Goal: Task Accomplishment & Management: Manage account settings

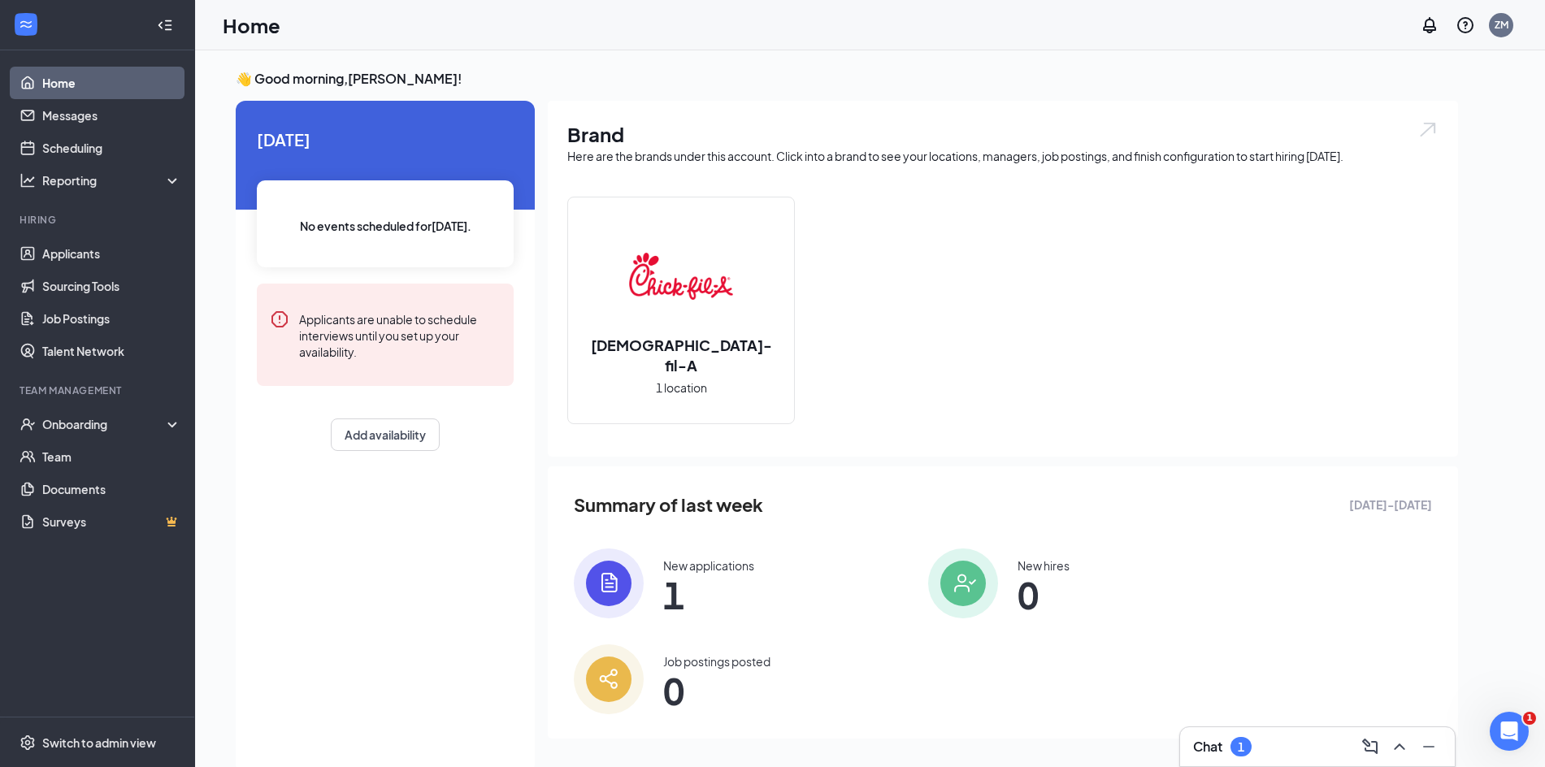
click at [699, 388] on div "[DEMOGRAPHIC_DATA]-fil-A 1 location" at bounding box center [681, 310] width 226 height 226
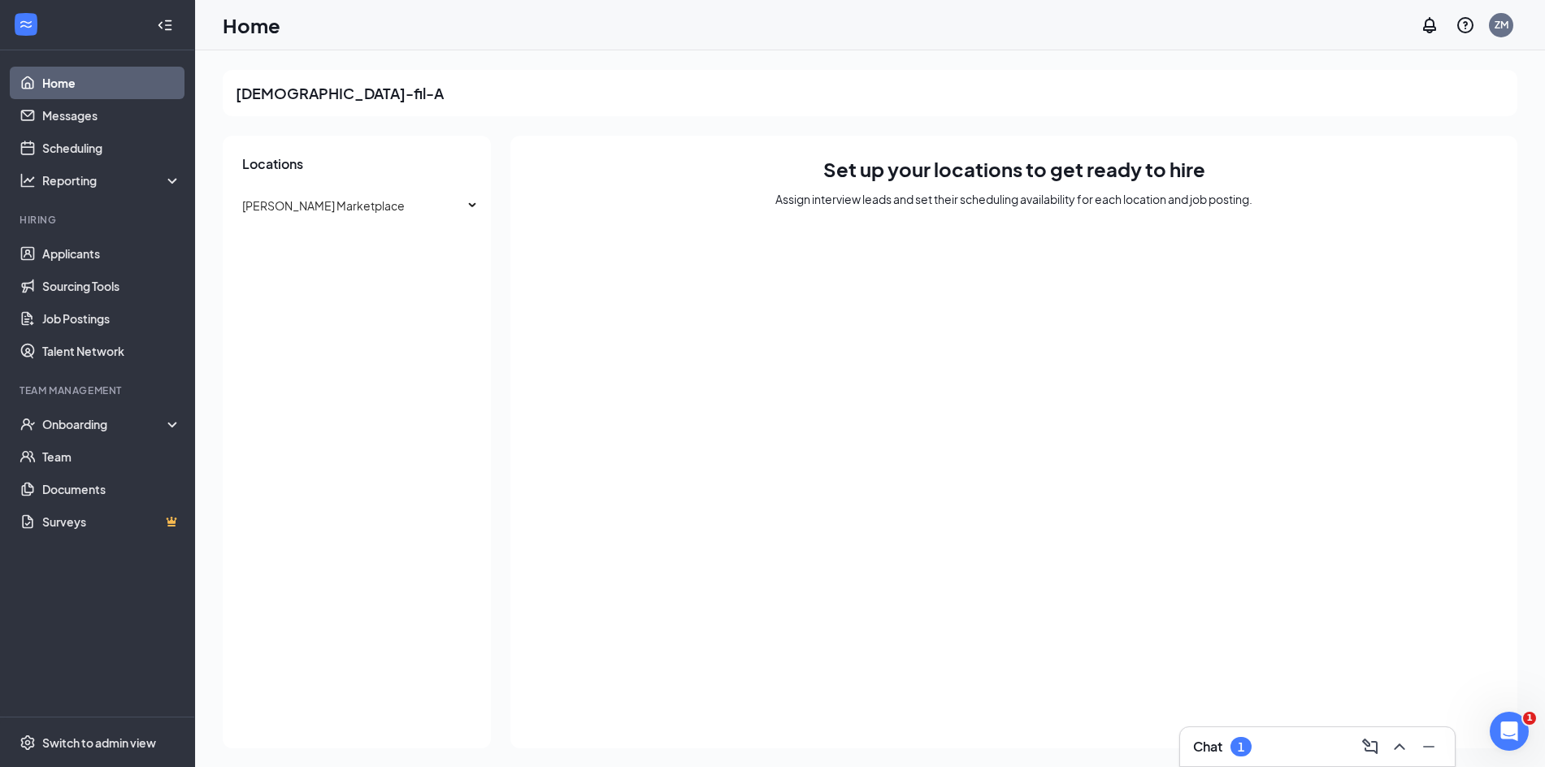
click at [99, 84] on link "Home" at bounding box center [111, 83] width 139 height 33
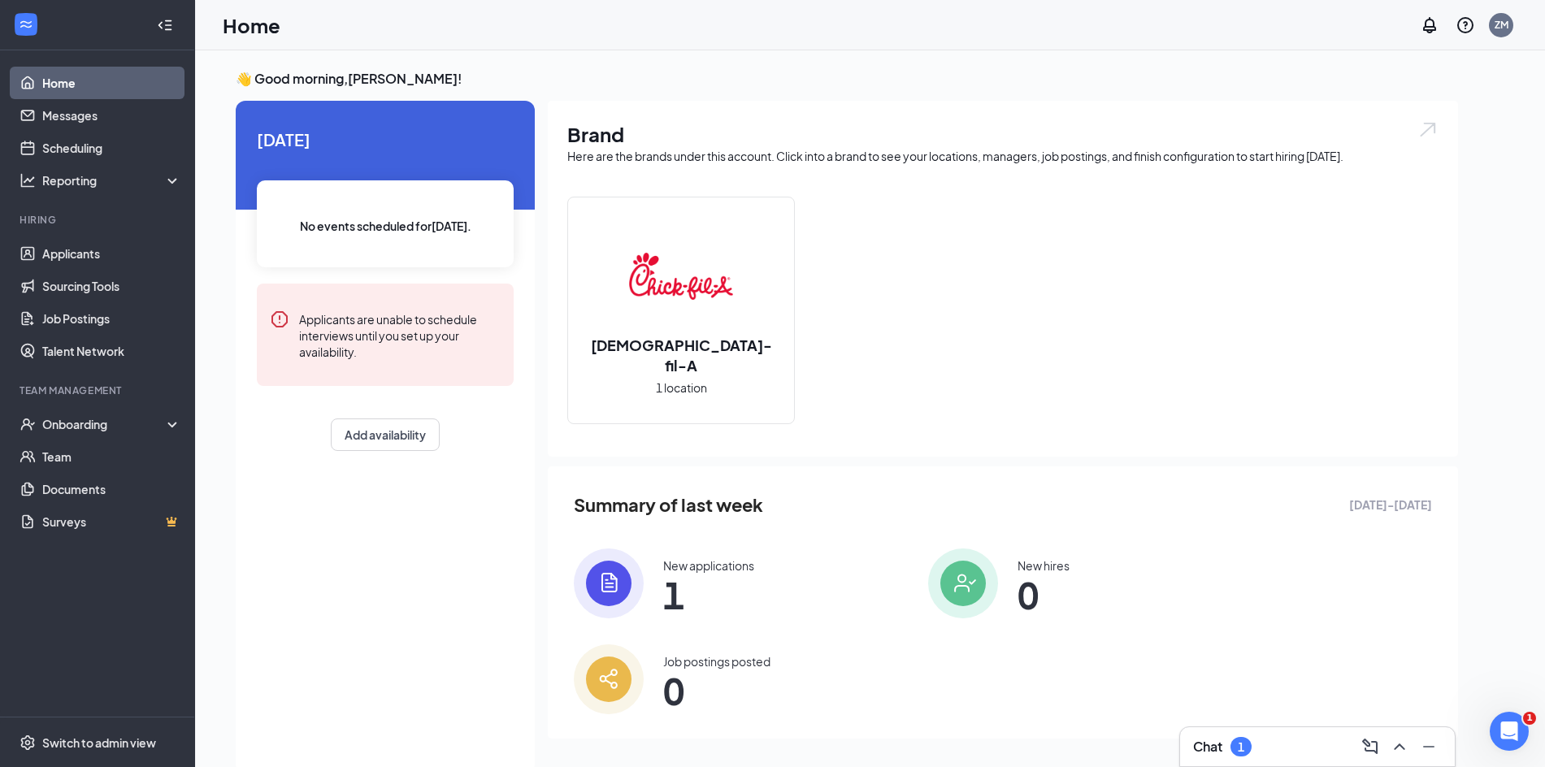
click at [644, 587] on div "New applications 1" at bounding box center [738, 584] width 328 height 70
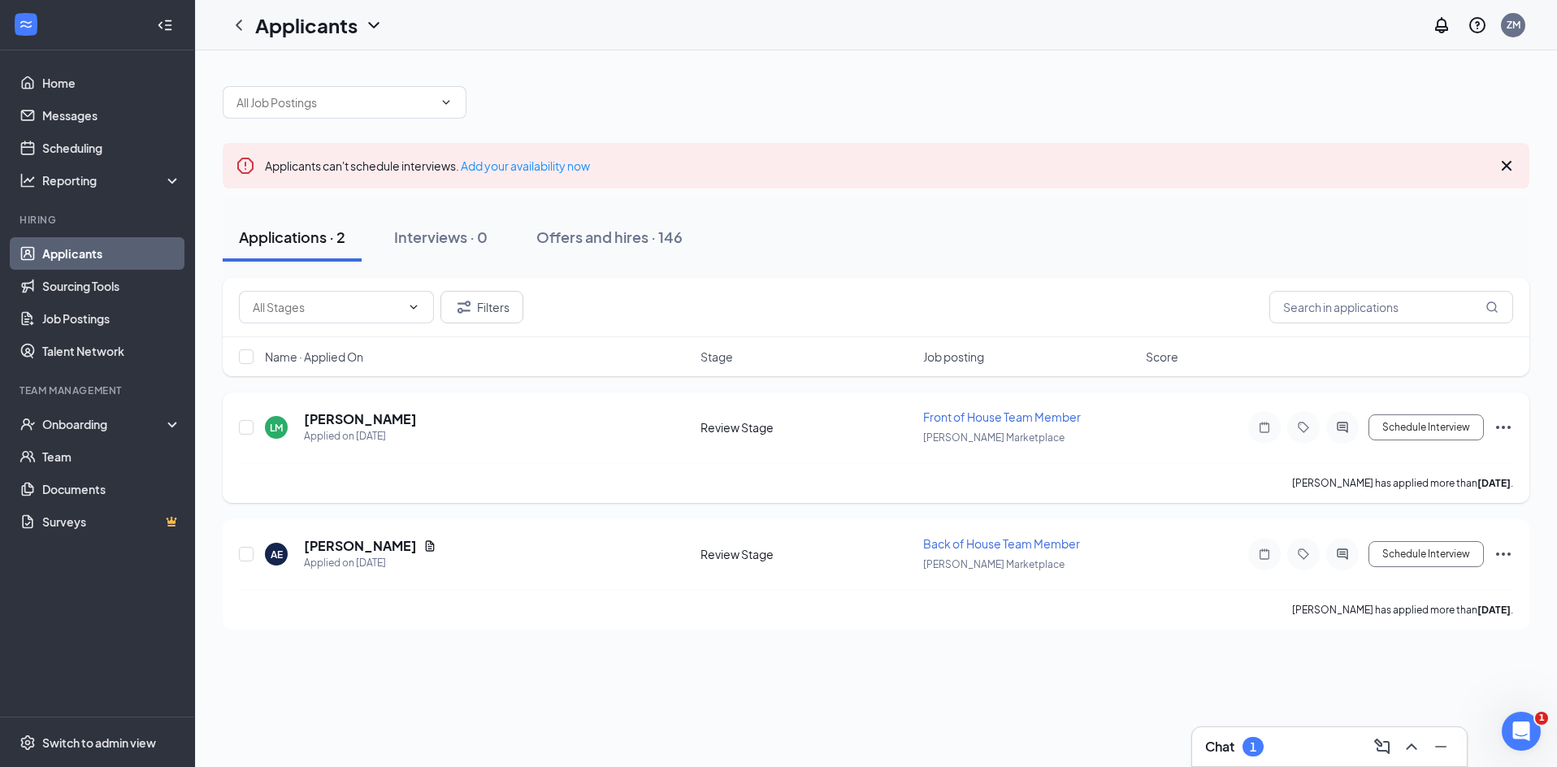
click at [1034, 415] on span "Front of House Team Member" at bounding box center [1002, 417] width 158 height 15
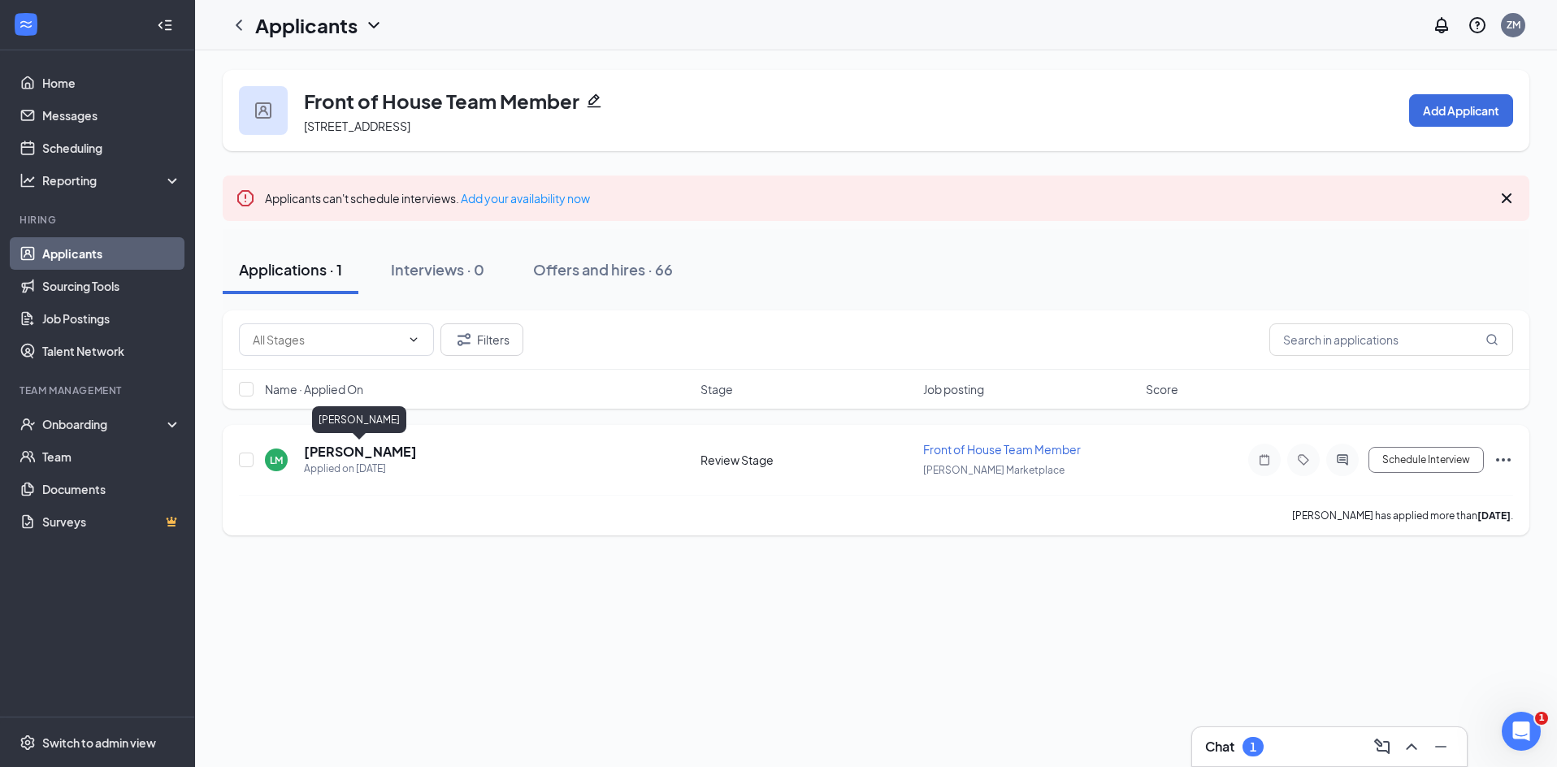
click at [353, 453] on h5 "[PERSON_NAME]" at bounding box center [360, 452] width 113 height 18
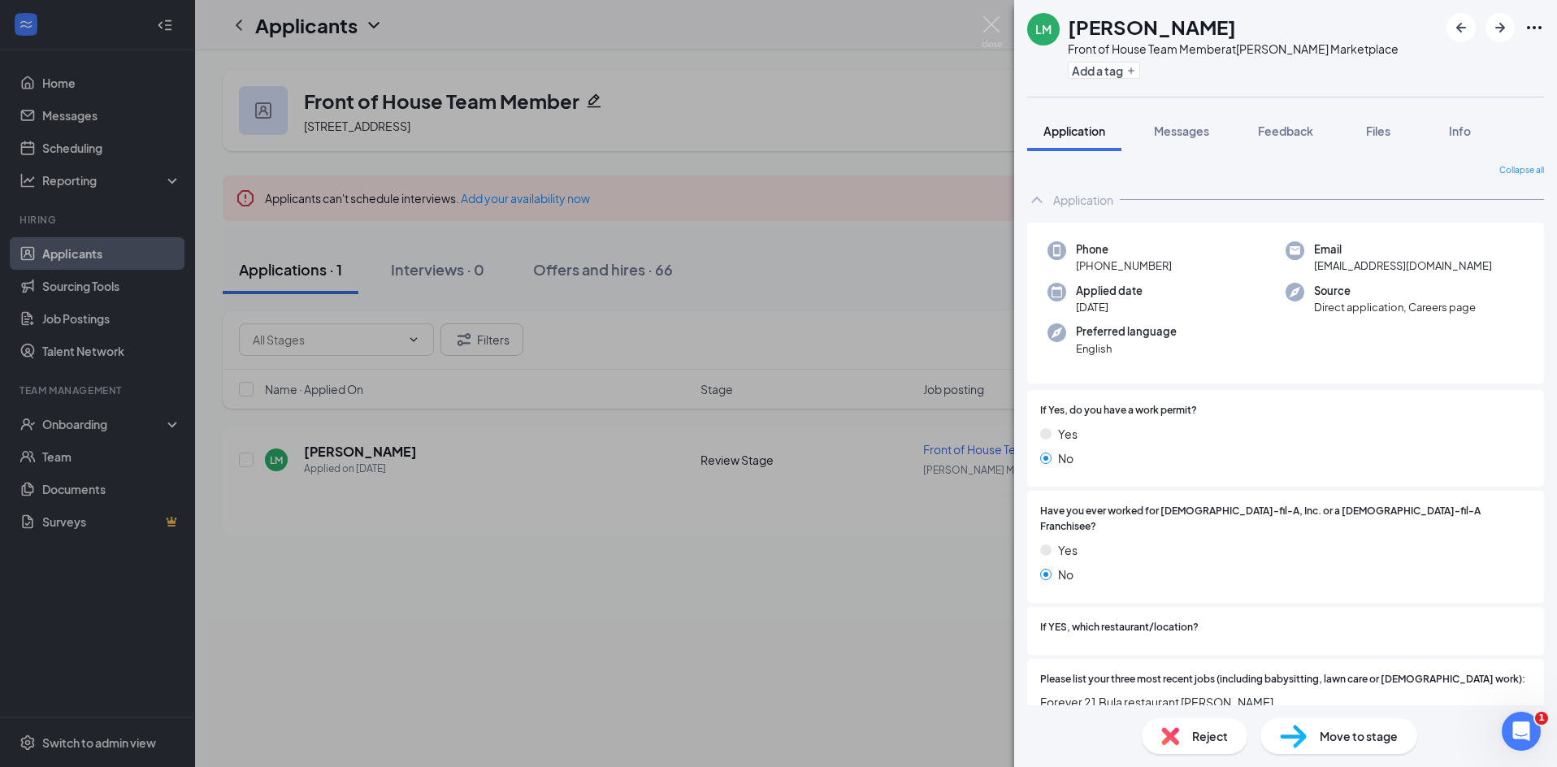
drag, startPoint x: 1069, startPoint y: 27, endPoint x: 1330, endPoint y: 27, distance: 261.7
click at [1330, 27] on div "[PERSON_NAME]" at bounding box center [1233, 27] width 331 height 28
drag, startPoint x: 1083, startPoint y: 267, endPoint x: 1223, endPoint y: 263, distance: 139.8
click at [1223, 263] on div "Phone [PHONE_NUMBER]" at bounding box center [1167, 257] width 238 height 33
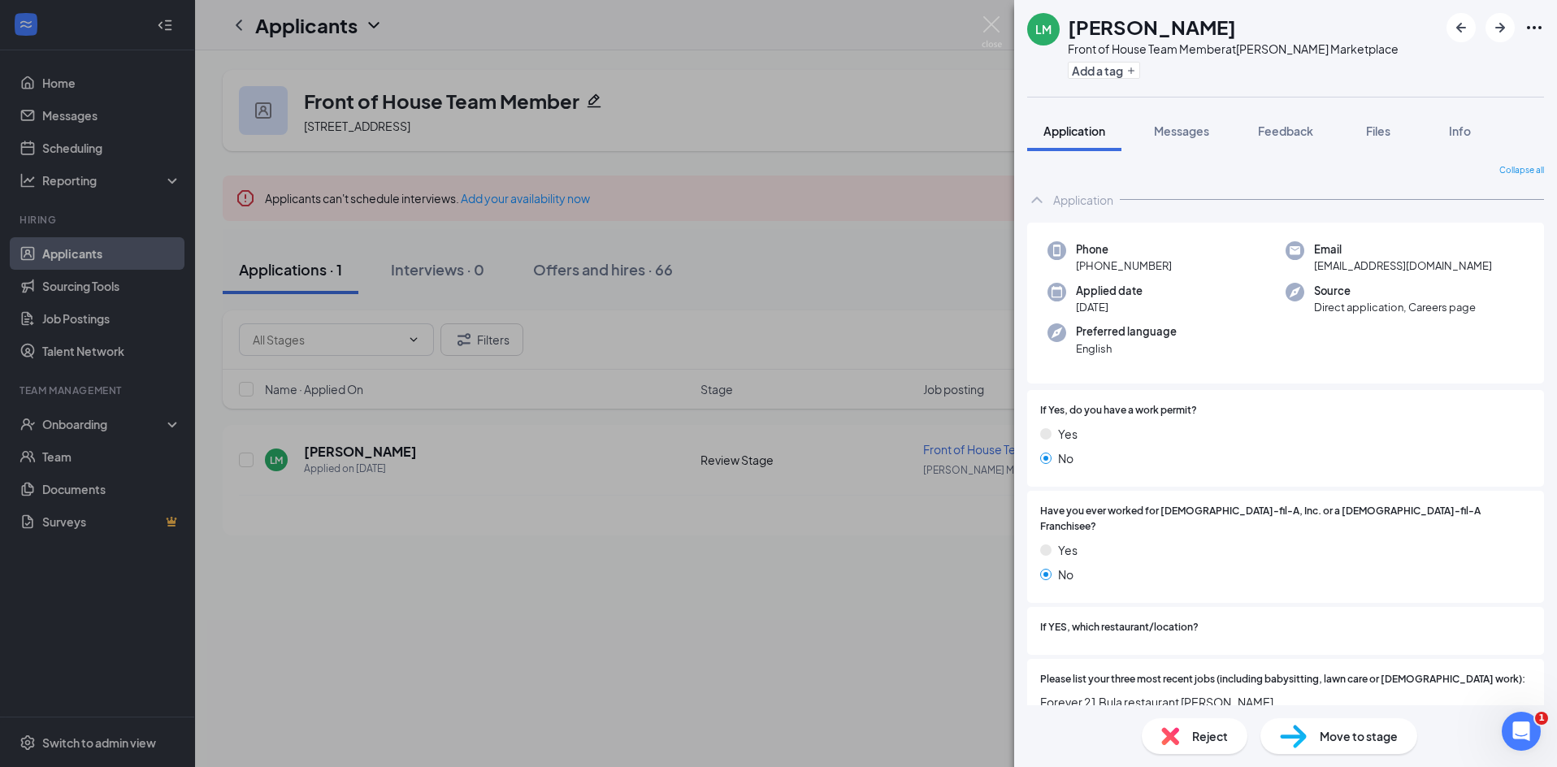
click at [1221, 335] on div "Preferred language English" at bounding box center [1167, 339] width 238 height 33
click at [1214, 137] on button "Messages" at bounding box center [1182, 131] width 88 height 41
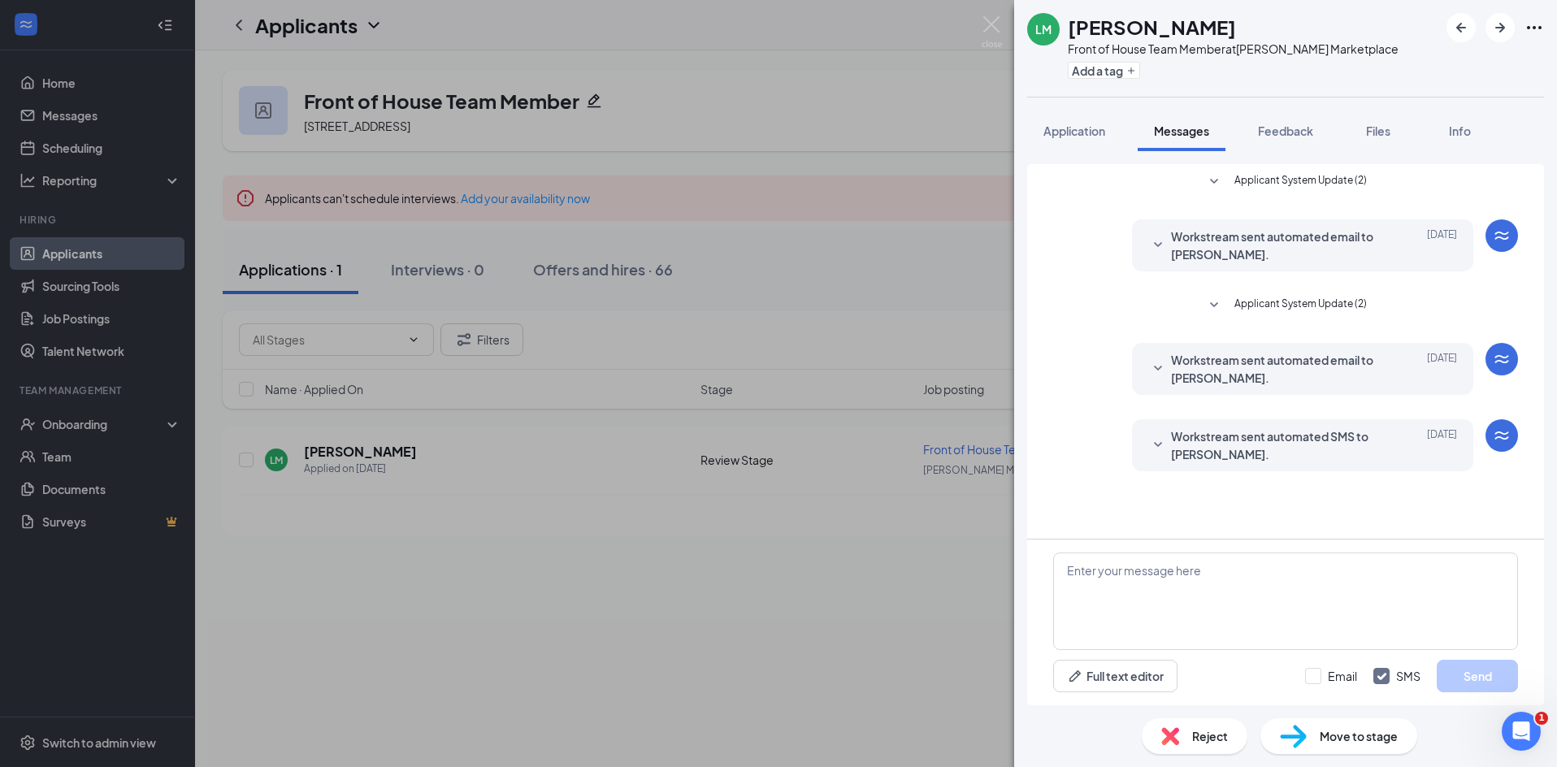
drag, startPoint x: 1256, startPoint y: 183, endPoint x: 1363, endPoint y: 181, distance: 106.5
click at [1363, 181] on span "Applicant System Update (2)" at bounding box center [1300, 182] width 132 height 20
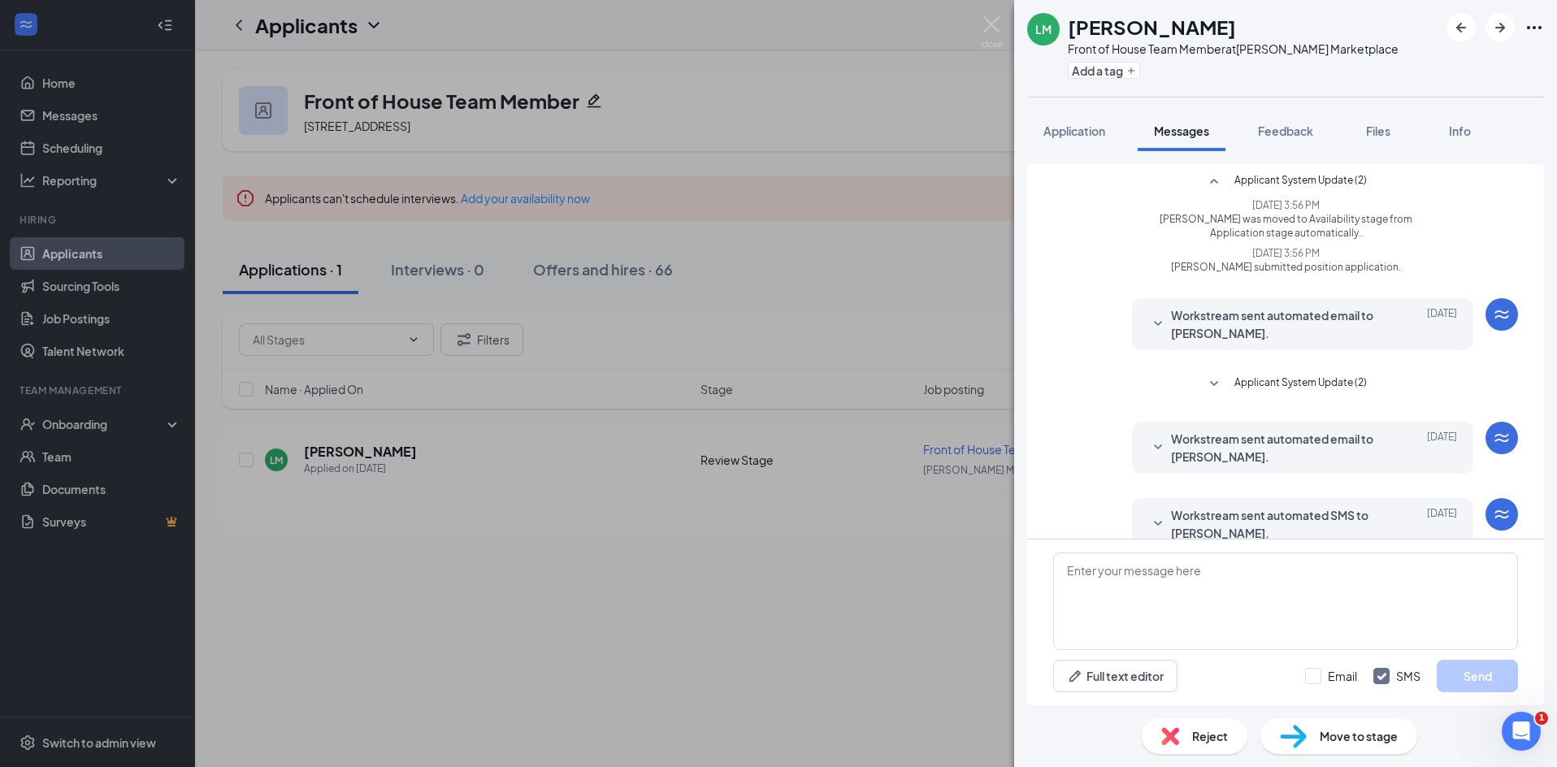
click at [697, 562] on div "[PERSON_NAME] Front of House Team Member at [PERSON_NAME] Marketplace Add a tag…" at bounding box center [778, 383] width 1557 height 767
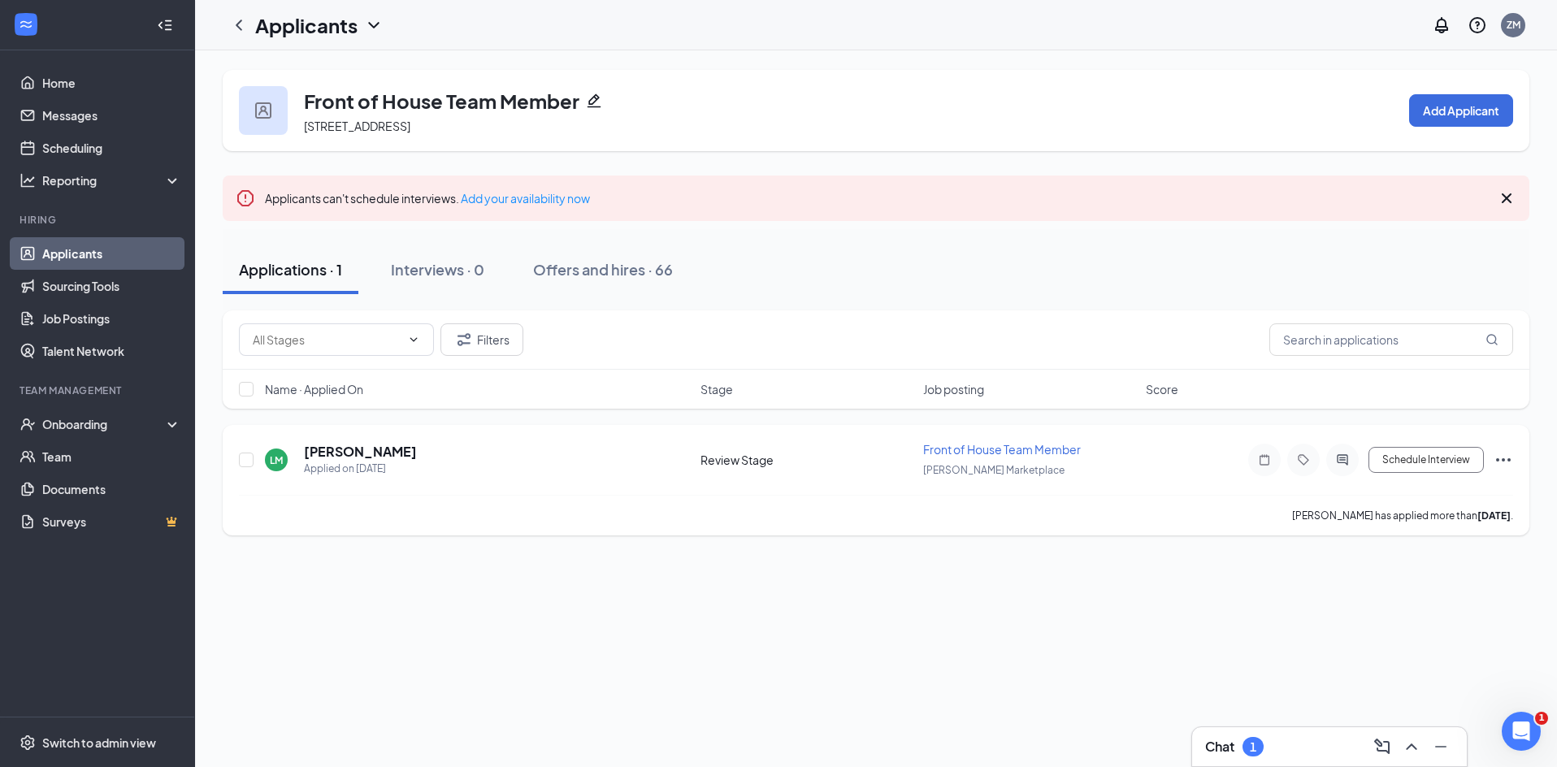
click at [1343, 520] on p "[PERSON_NAME] has applied more than [DATE] ." at bounding box center [1402, 516] width 221 height 14
click at [597, 266] on div "Offers and hires · 66" at bounding box center [603, 269] width 140 height 20
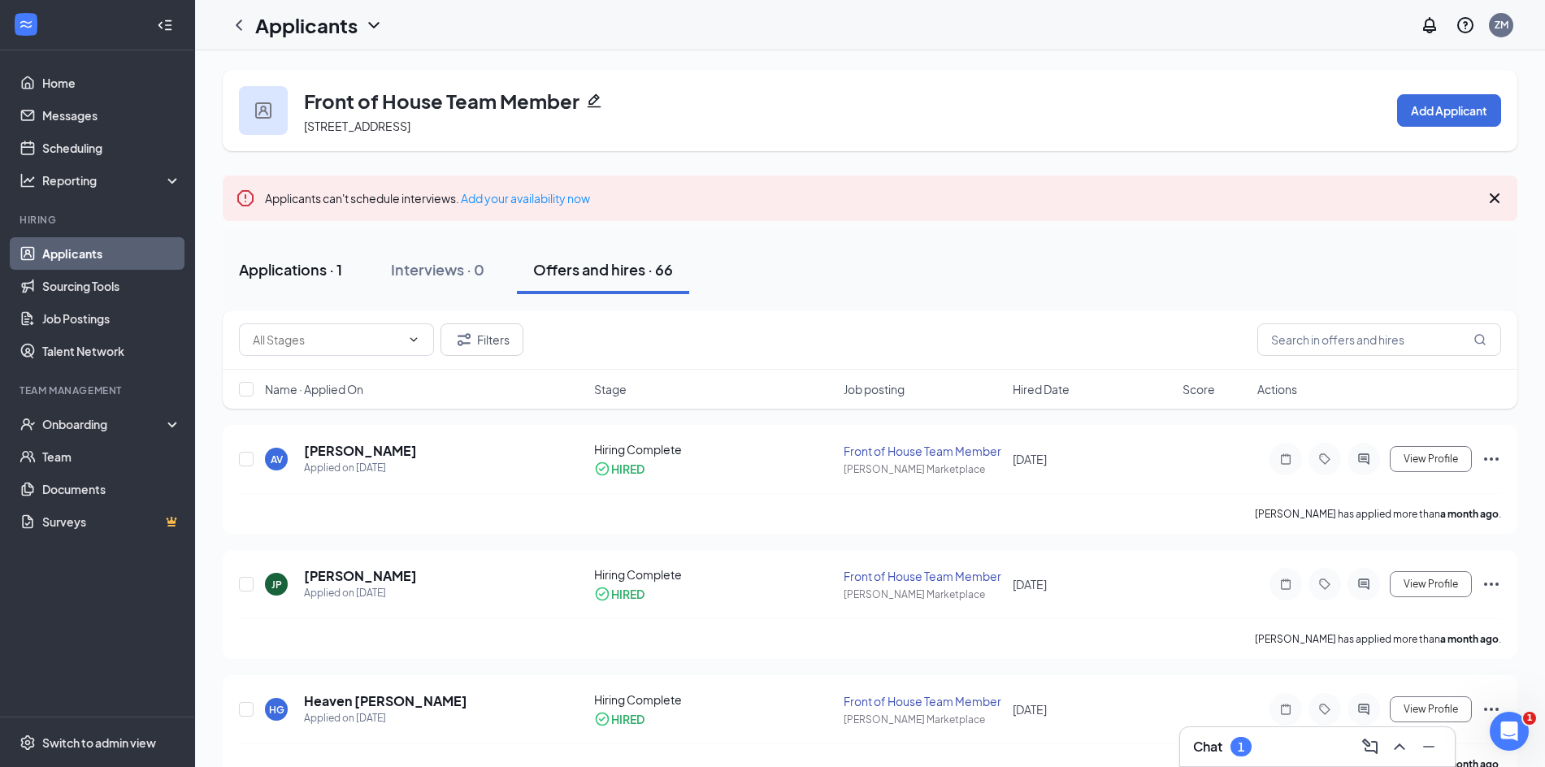
click at [298, 265] on div "Applications · 1" at bounding box center [290, 269] width 103 height 20
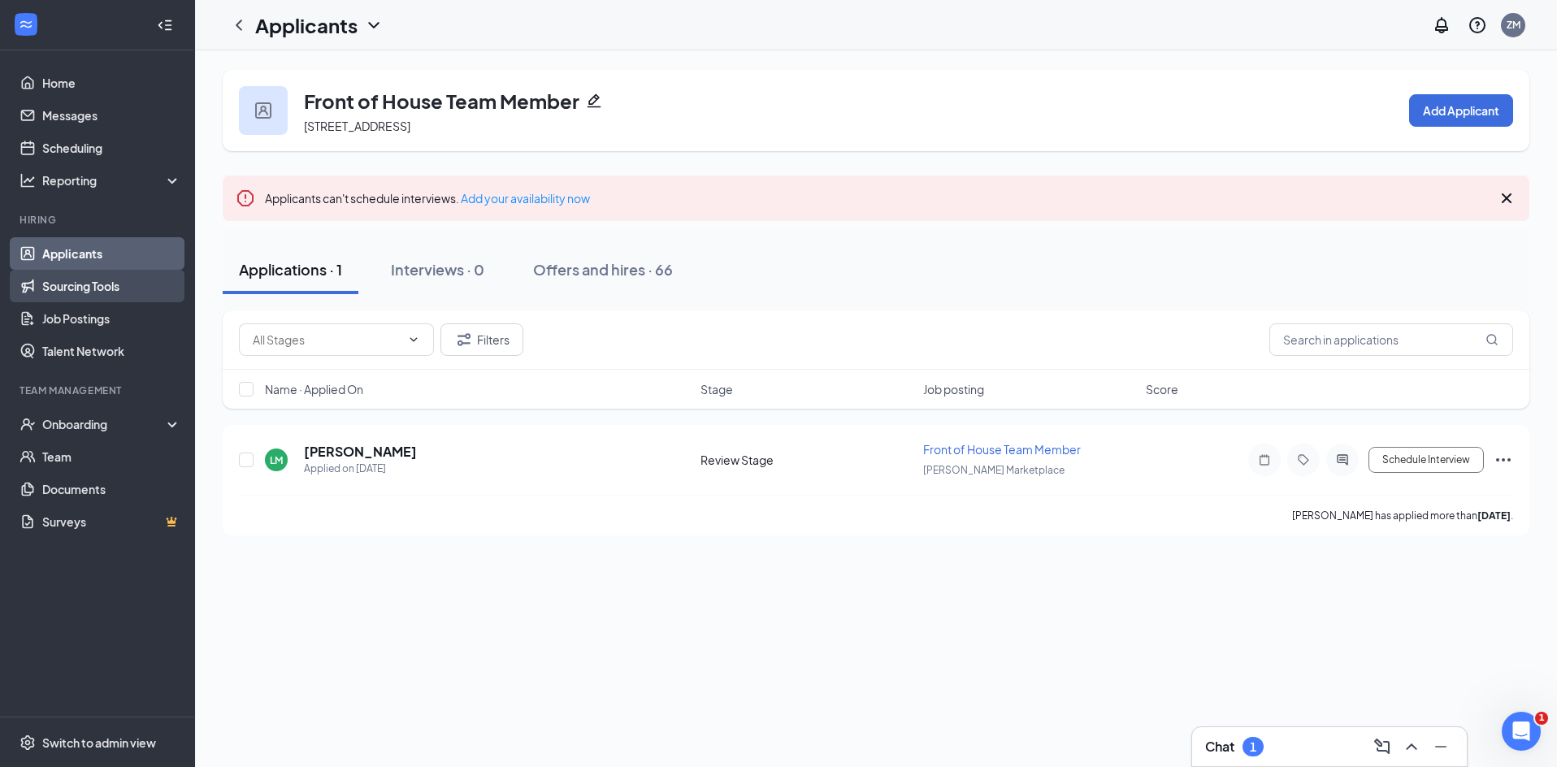
click at [111, 297] on link "Sourcing Tools" at bounding box center [111, 286] width 139 height 33
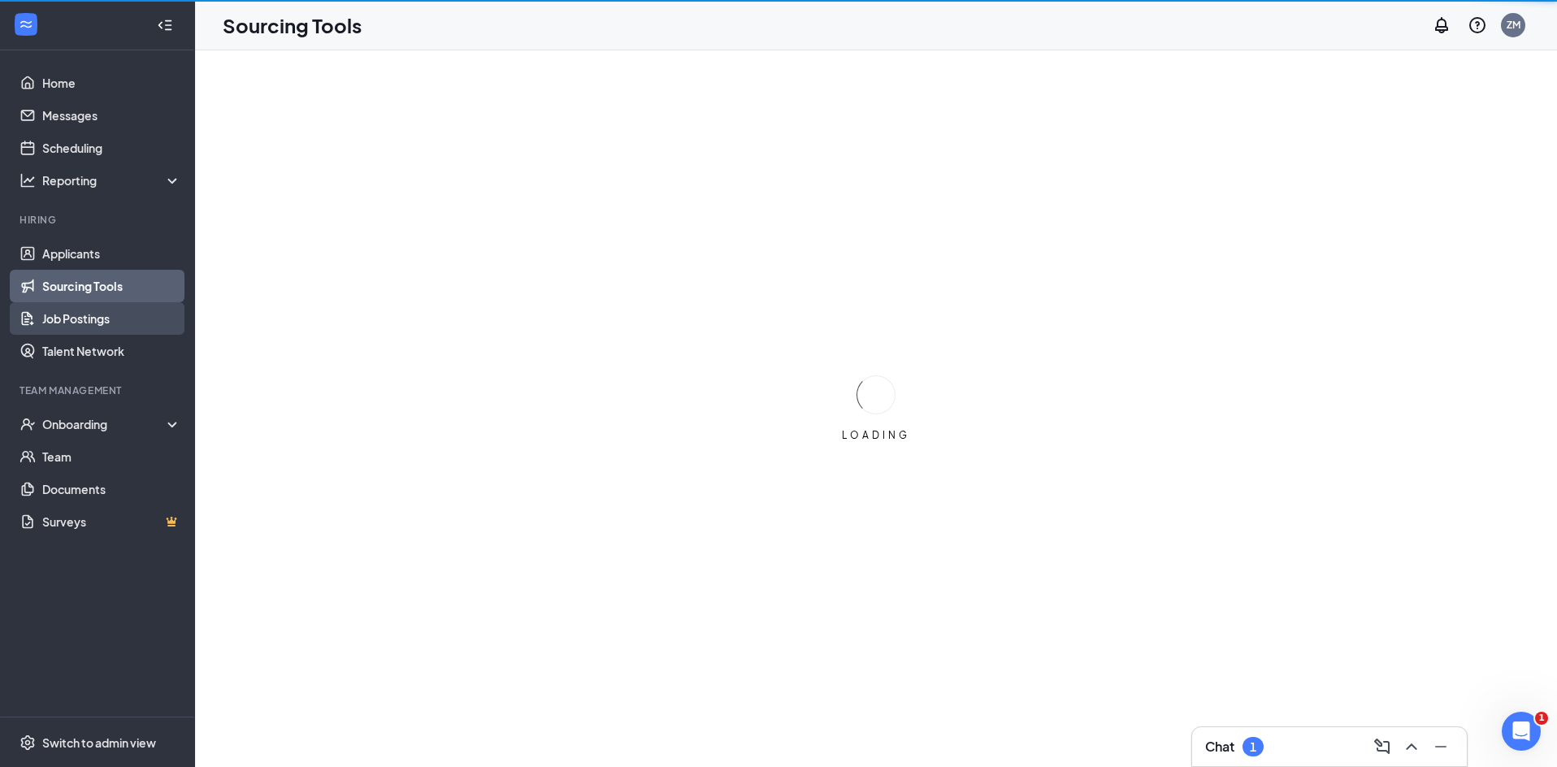
click at [99, 323] on link "Job Postings" at bounding box center [111, 318] width 139 height 33
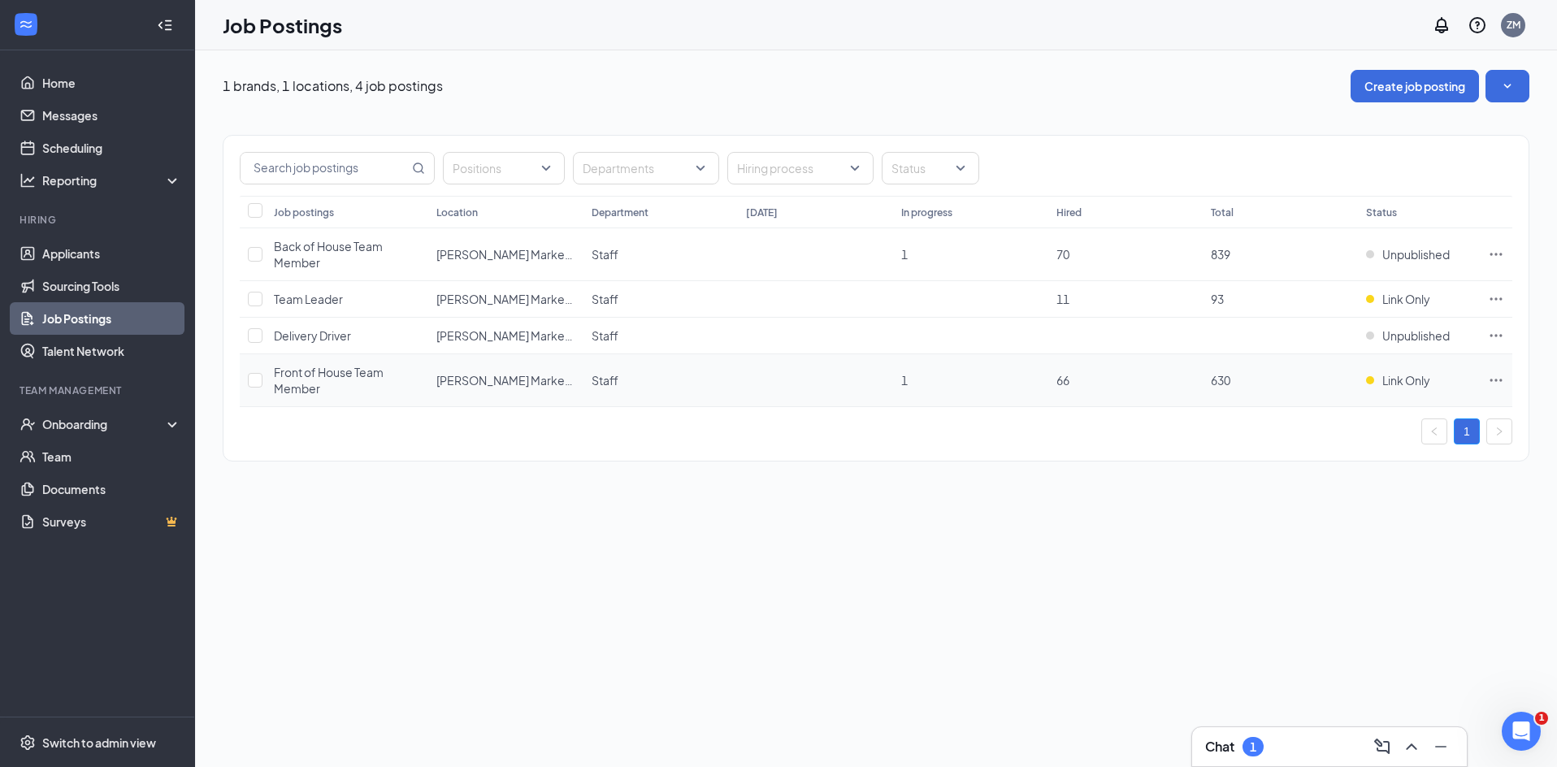
click at [554, 367] on td "[PERSON_NAME] Marketplace" at bounding box center [505, 380] width 155 height 53
click at [257, 381] on input "checkbox" at bounding box center [255, 380] width 15 height 15
checkbox input "true"
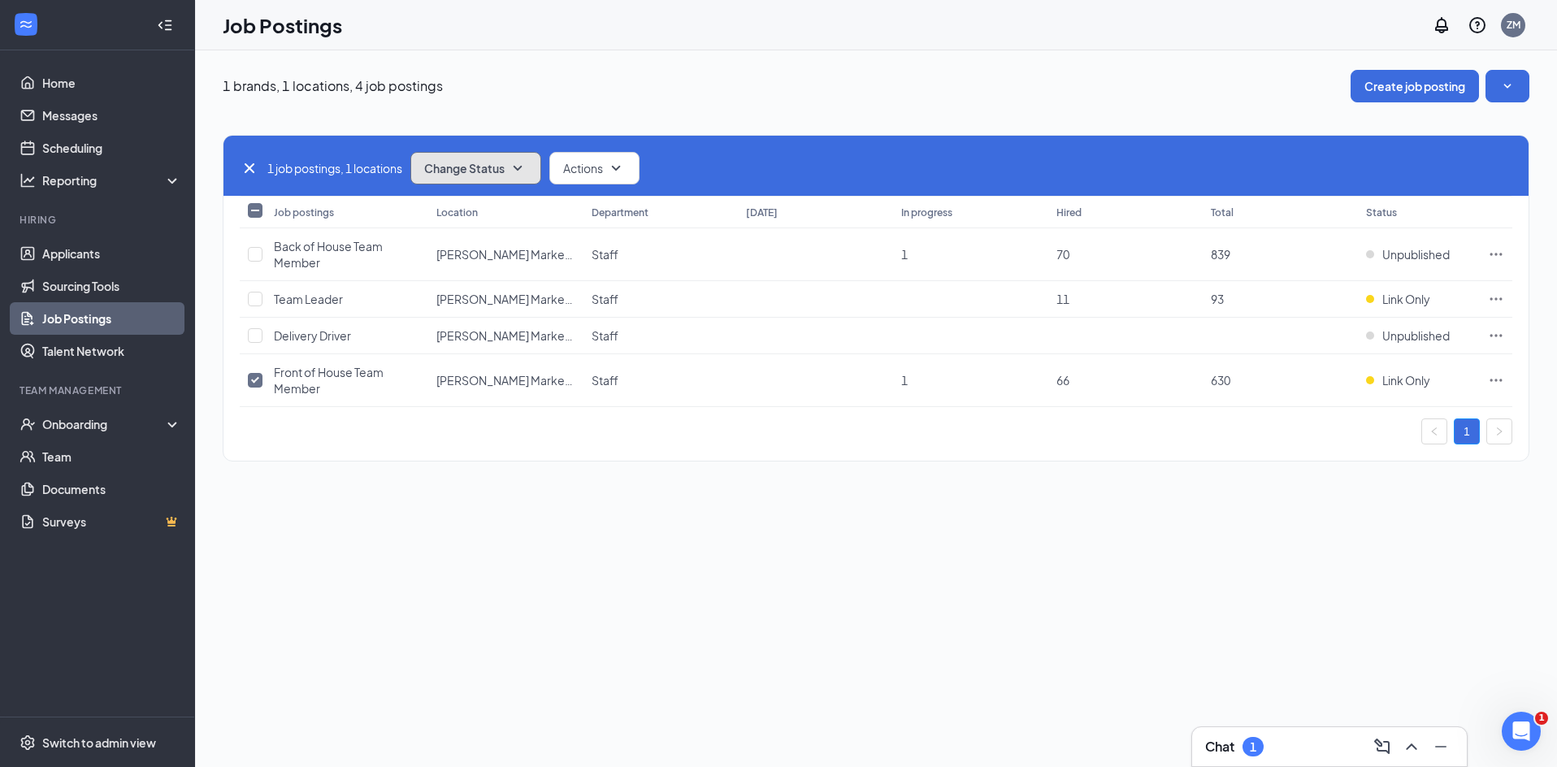
click at [507, 157] on button "Change Status" at bounding box center [475, 168] width 131 height 33
click at [798, 158] on div "1 job postings, 1 locations Change Status Actions" at bounding box center [876, 168] width 1273 height 33
click at [1162, 505] on div "1 brands, 1 locations, 4 job postings Create job posting 1 job postings, 1 loca…" at bounding box center [876, 408] width 1362 height 717
click at [1490, 375] on icon "Ellipses" at bounding box center [1496, 380] width 16 height 16
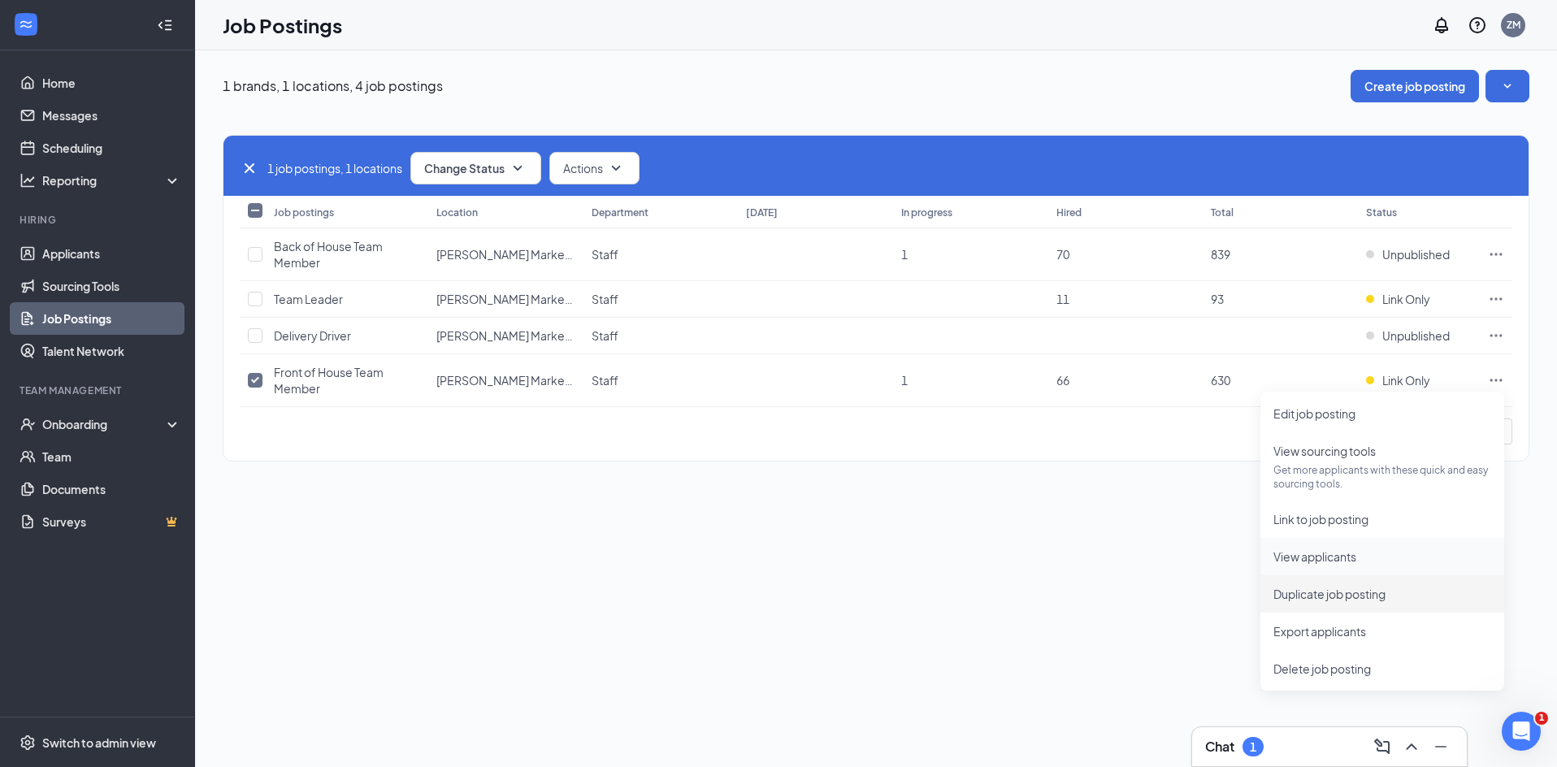
click at [1308, 568] on li "View applicants" at bounding box center [1382, 556] width 244 height 37
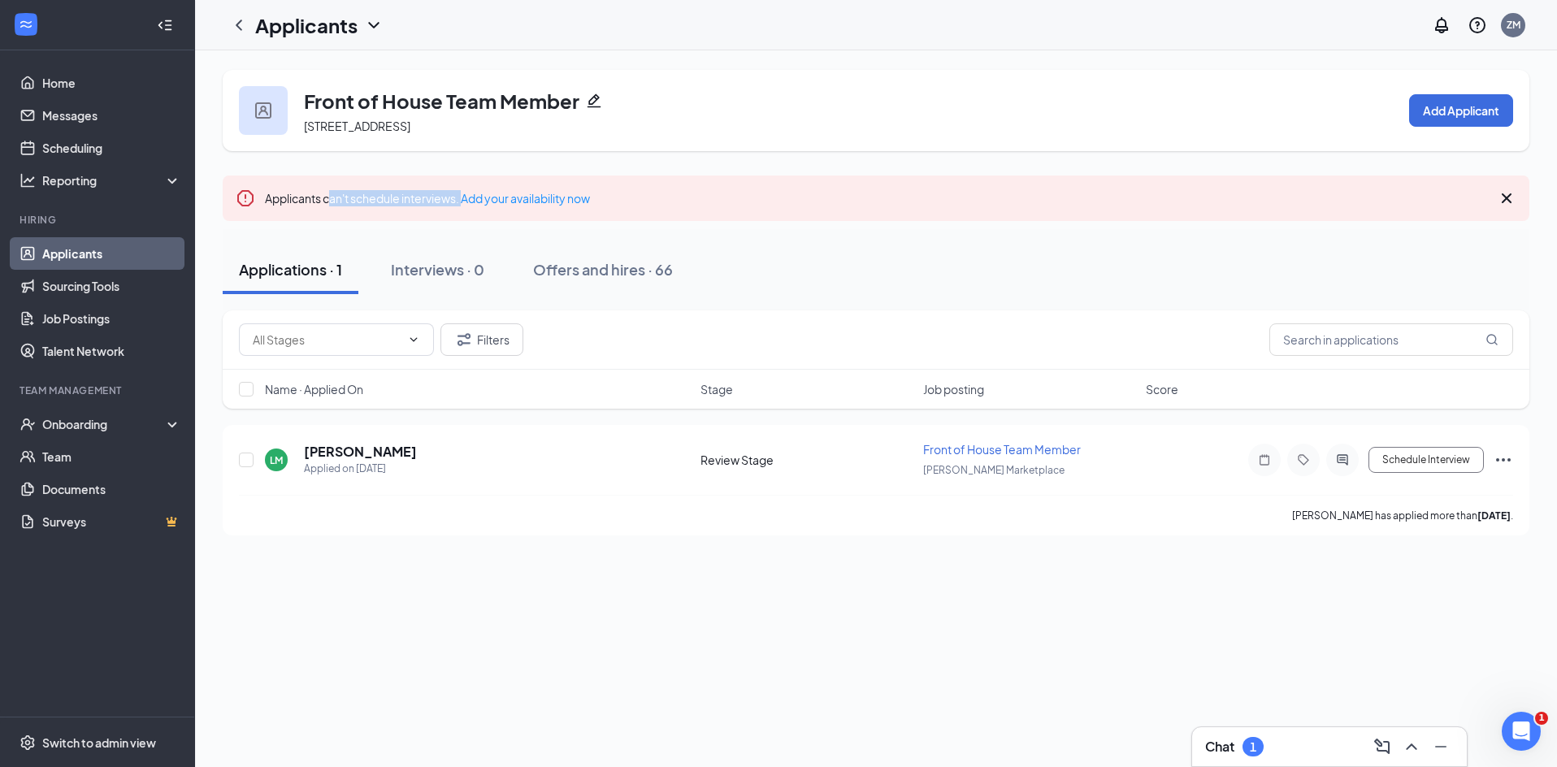
drag, startPoint x: 334, startPoint y: 203, endPoint x: 465, endPoint y: 215, distance: 131.3
click at [465, 215] on div "Applicants can't schedule interviews. Add your availability now" at bounding box center [876, 199] width 1307 height 46
click at [420, 264] on div "Interviews · 0" at bounding box center [437, 269] width 93 height 20
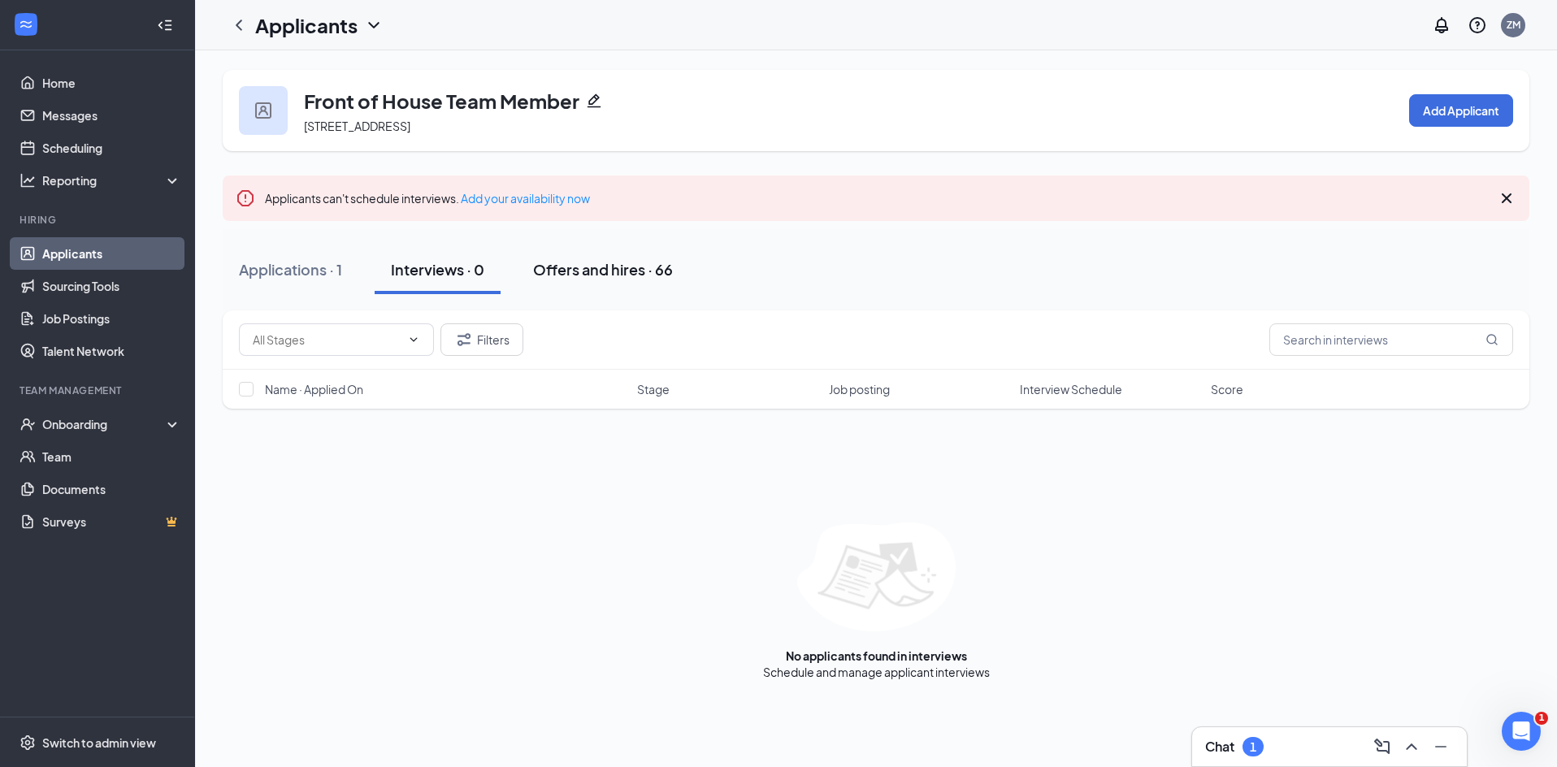
click at [592, 270] on div "Offers and hires · 66" at bounding box center [603, 269] width 140 height 20
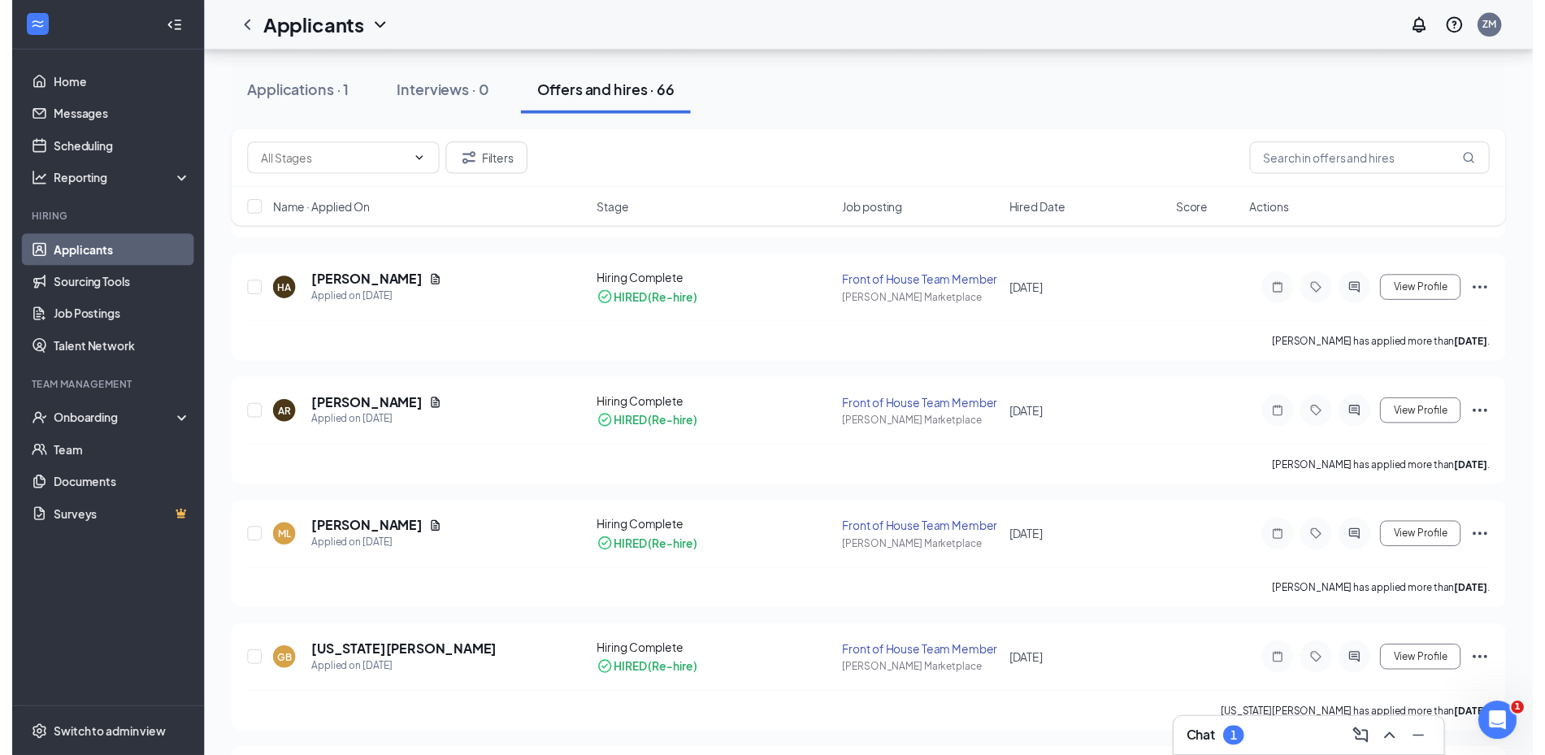
scroll to position [1463, 0]
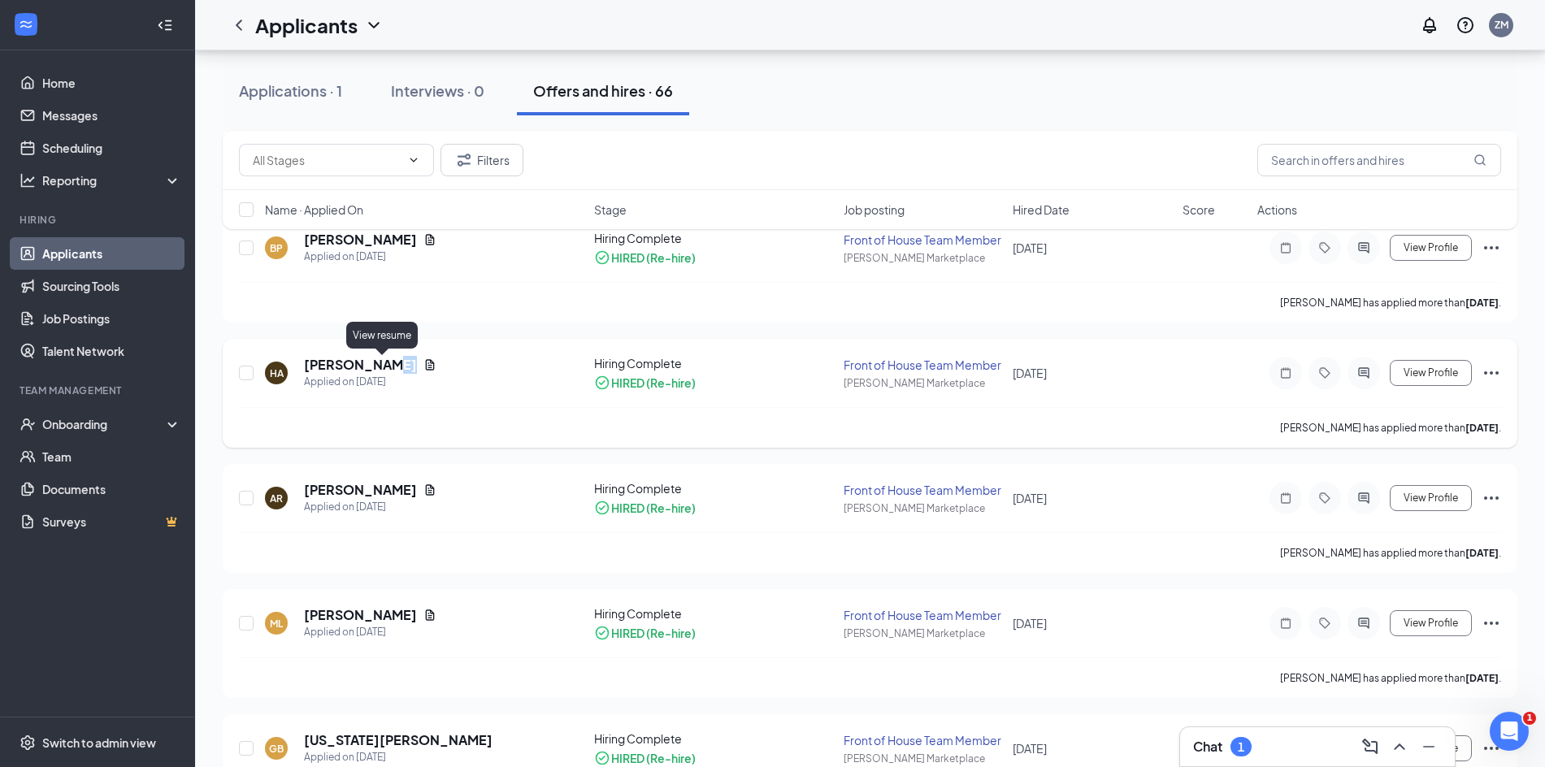
click at [423, 363] on icon "Document" at bounding box center [429, 364] width 13 height 13
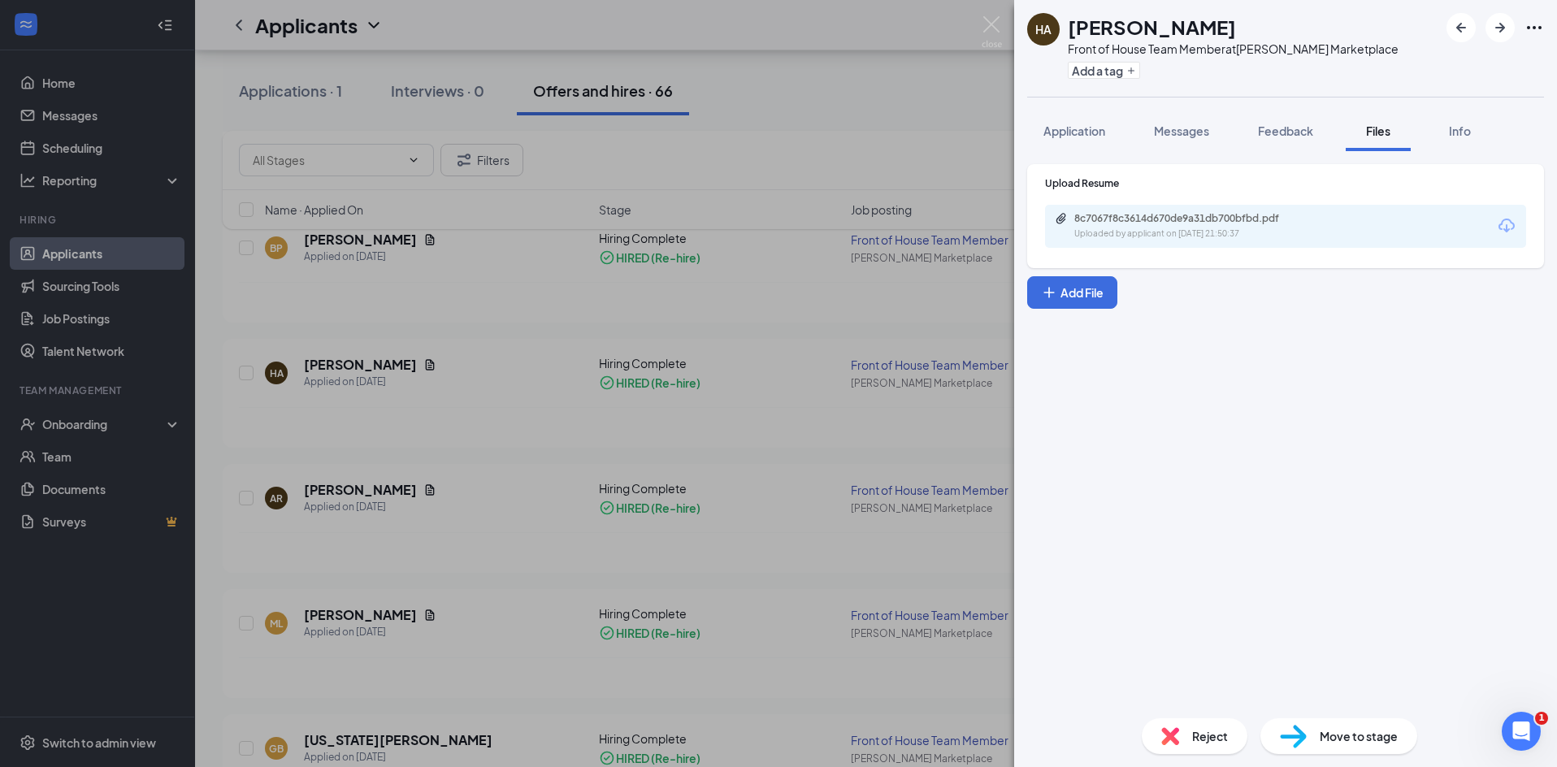
click at [899, 83] on div "HA Halie Allen Front of House Team Member at Lathrop Marketplace Add a tag Appl…" at bounding box center [778, 383] width 1557 height 767
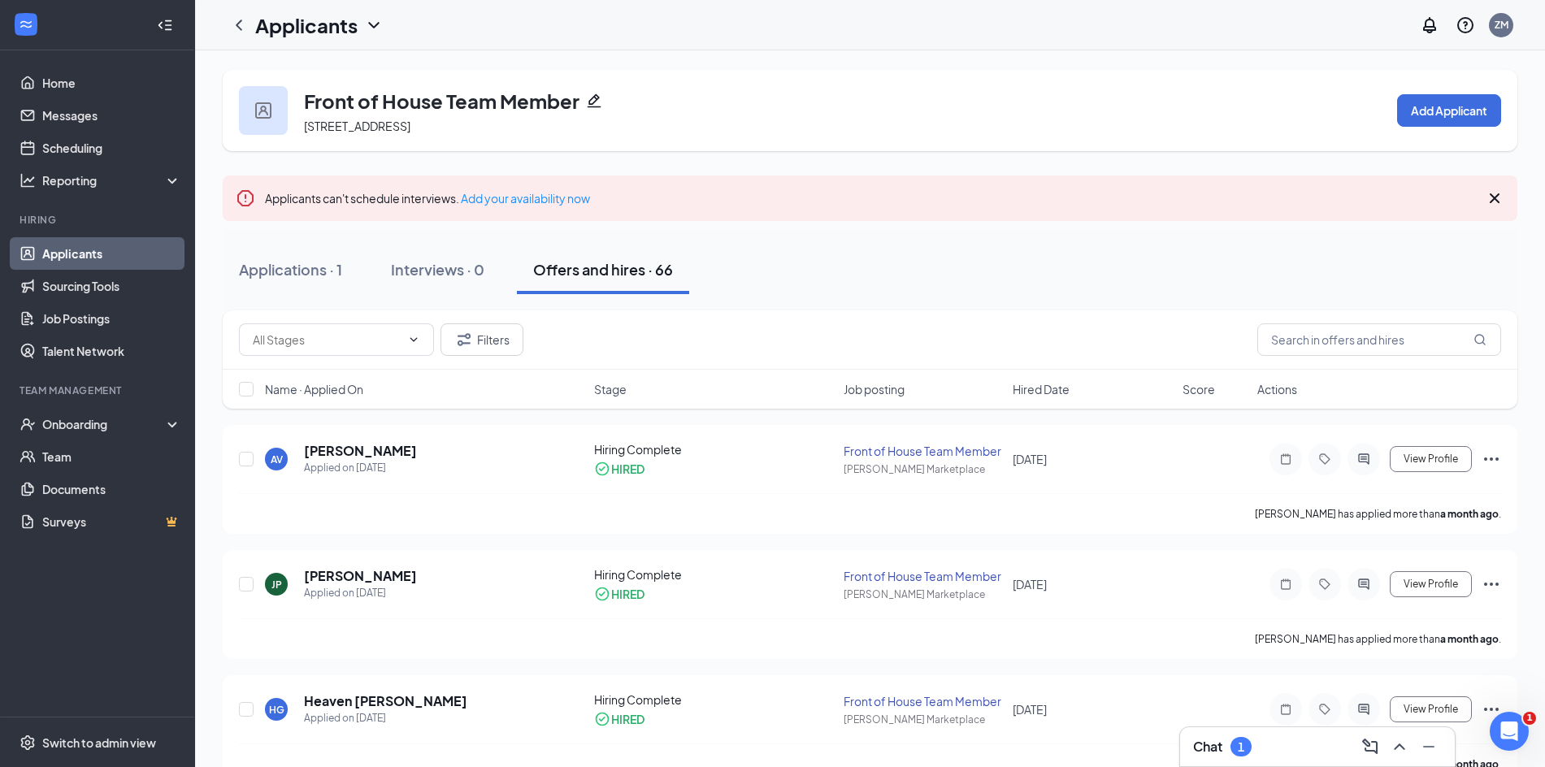
click at [597, 393] on span "Stage" at bounding box center [610, 389] width 33 height 16
click at [627, 394] on span "Stage" at bounding box center [610, 389] width 33 height 16
click at [867, 394] on span "Job posting" at bounding box center [874, 389] width 61 height 16
click at [1036, 388] on span "Hired Date" at bounding box center [1041, 389] width 57 height 16
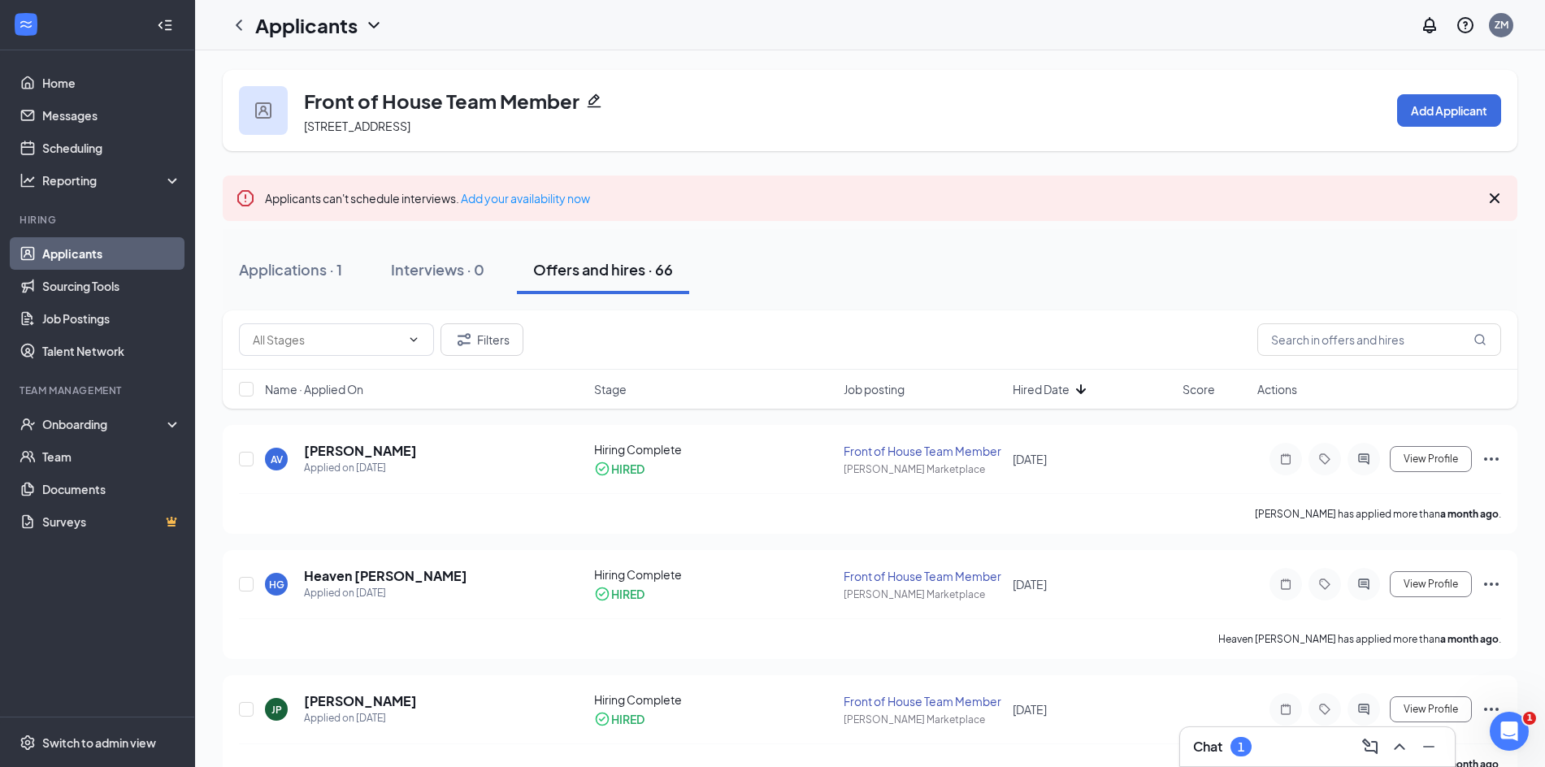
click at [1228, 392] on div "Score" at bounding box center [1214, 389] width 65 height 16
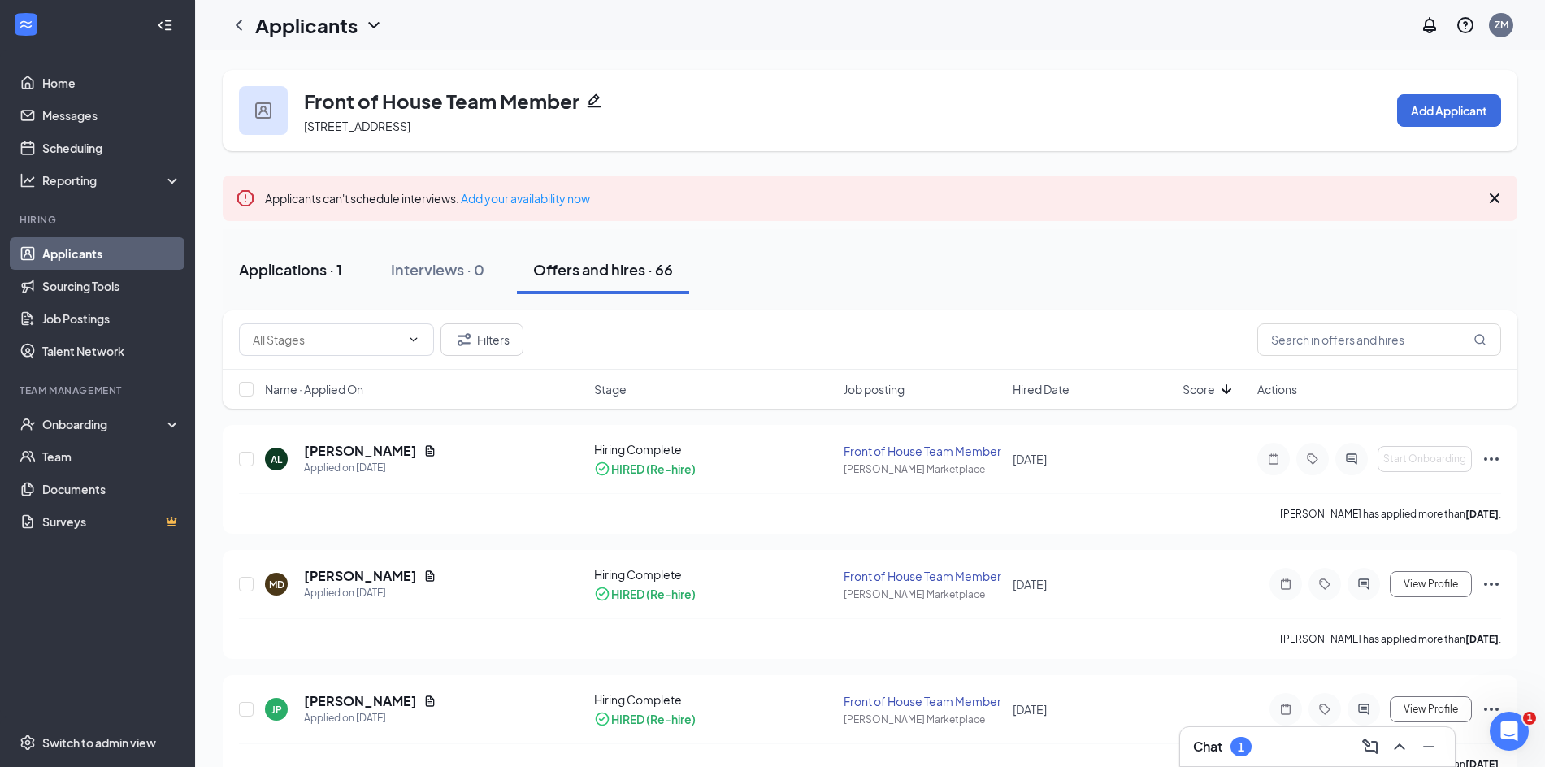
click at [312, 280] on button "Applications · 1" at bounding box center [291, 269] width 136 height 49
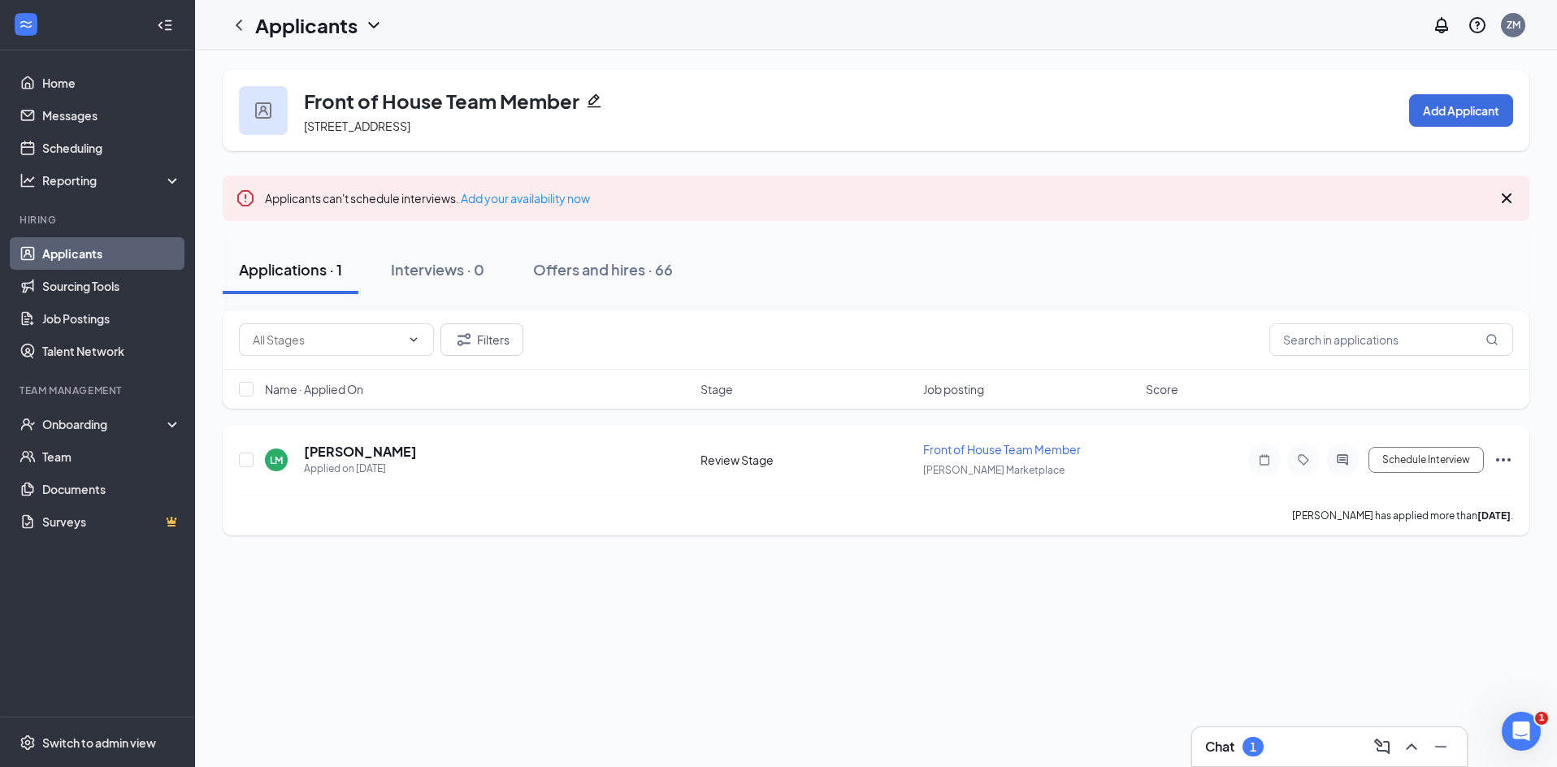
click at [245, 451] on div at bounding box center [247, 459] width 16 height 37
click at [332, 454] on h5 "[PERSON_NAME]" at bounding box center [360, 452] width 113 height 18
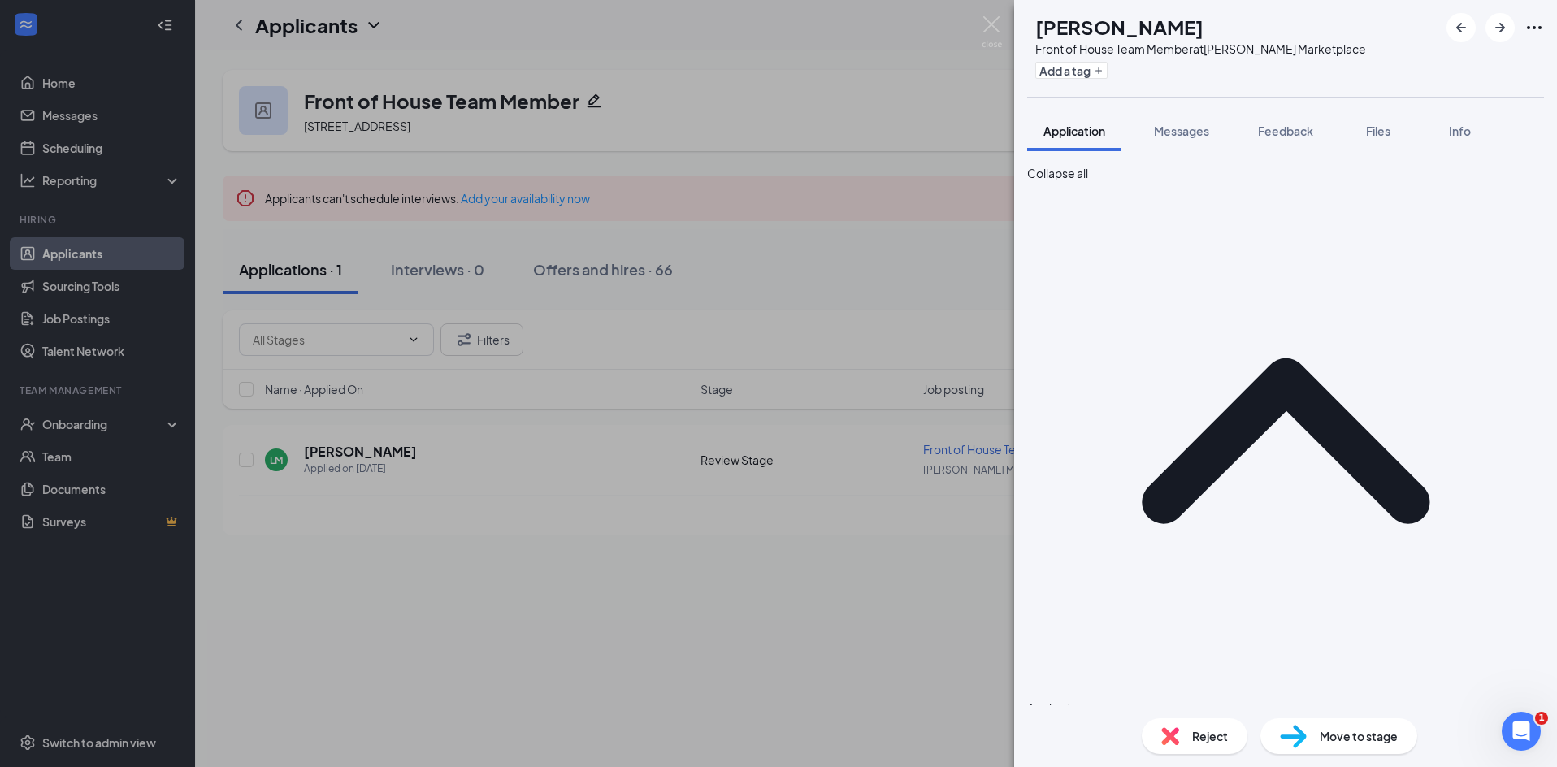
drag, startPoint x: 1078, startPoint y: 268, endPoint x: 1160, endPoint y: 271, distance: 81.3
click at [1160, 753] on span "[PHONE_NUMBER]" at bounding box center [1285, 762] width 517 height 18
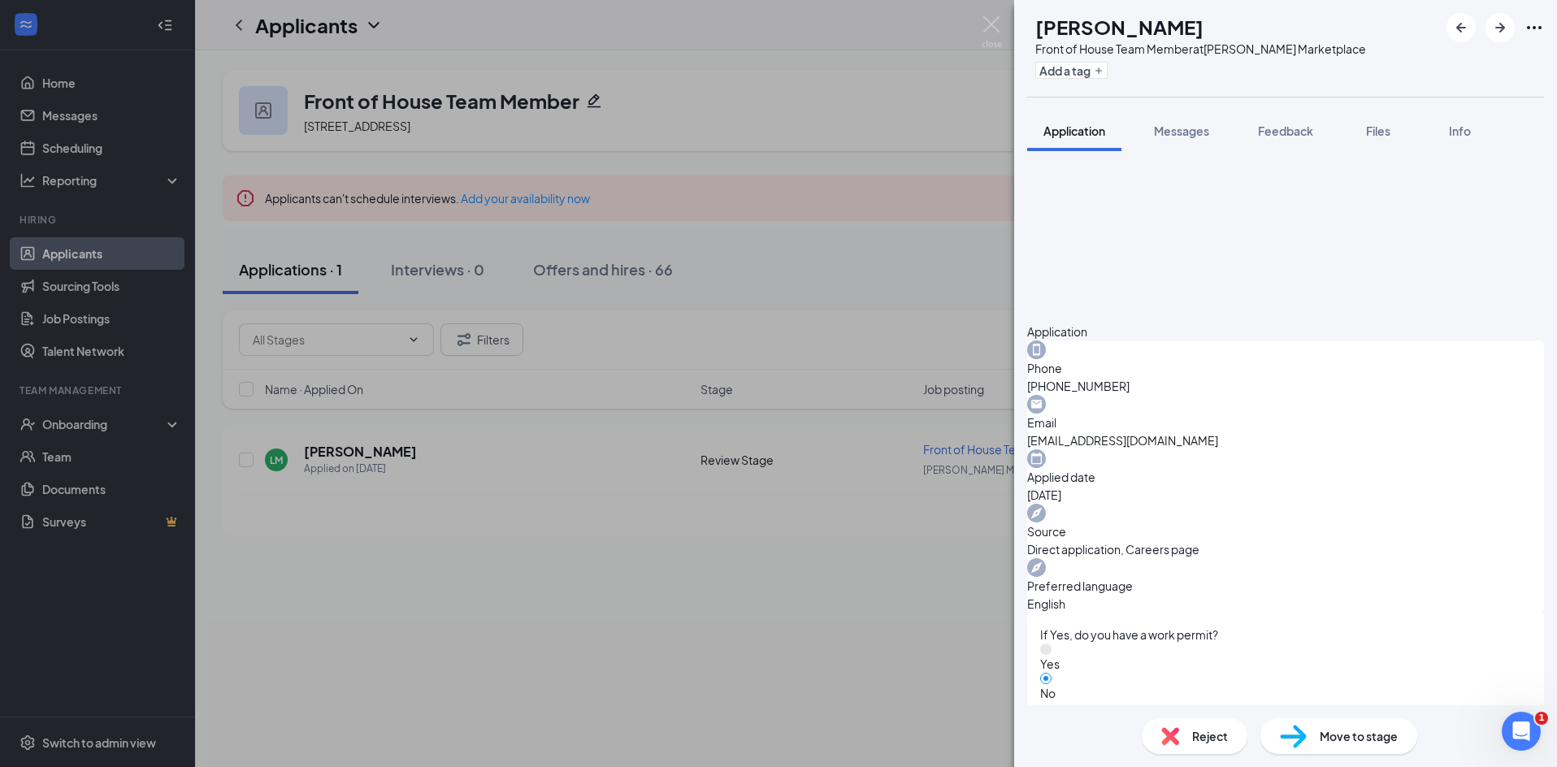
scroll to position [406, 0]
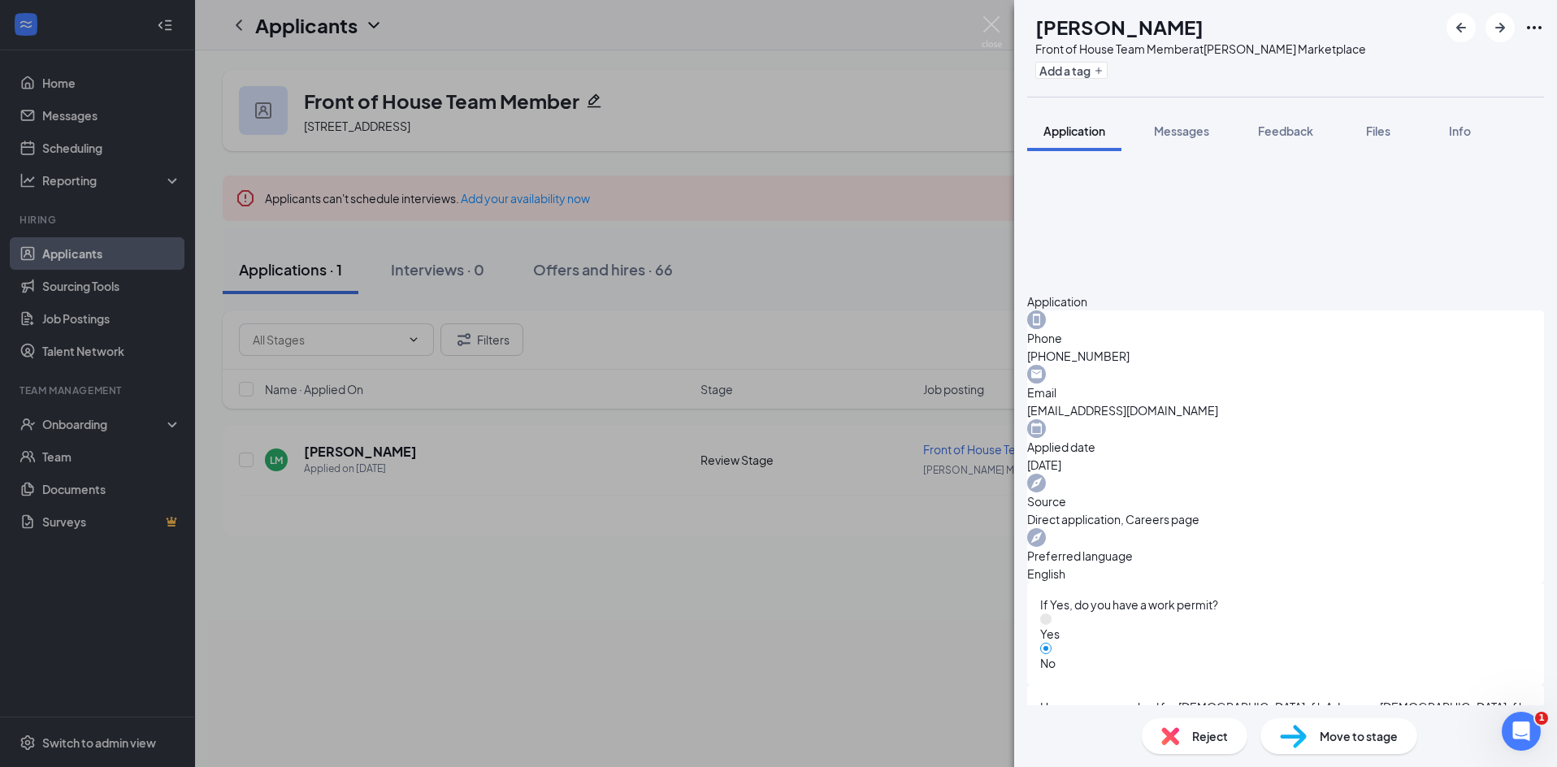
drag, startPoint x: 1085, startPoint y: 287, endPoint x: 1276, endPoint y: 284, distance: 191.0
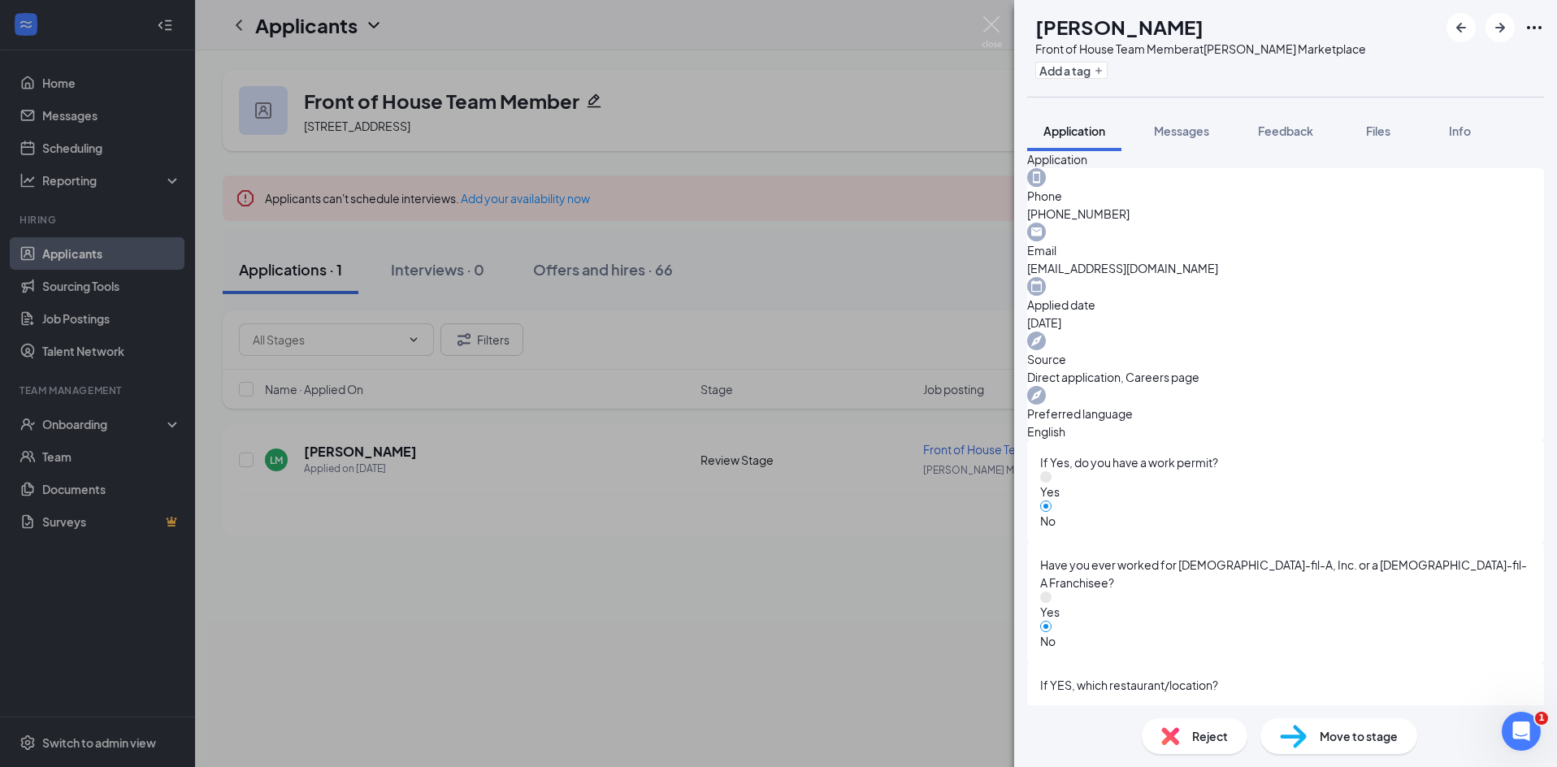
scroll to position [569, 0]
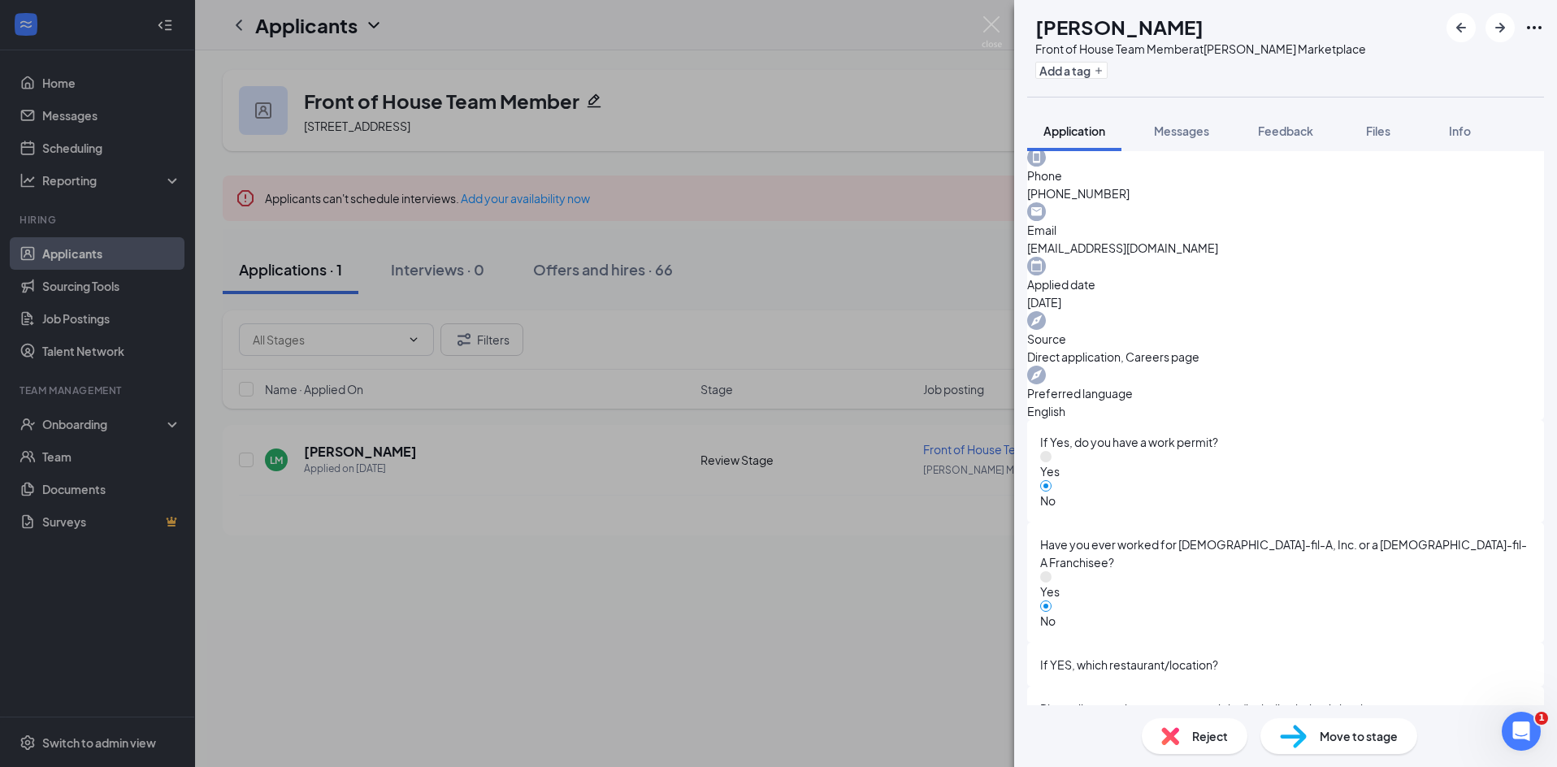
click at [940, 435] on div "LM Lazan McDonald Front of House Team Member at Lathrop Marketplace Add a tag A…" at bounding box center [778, 383] width 1557 height 767
